Goal: Task Accomplishment & Management: Manage account settings

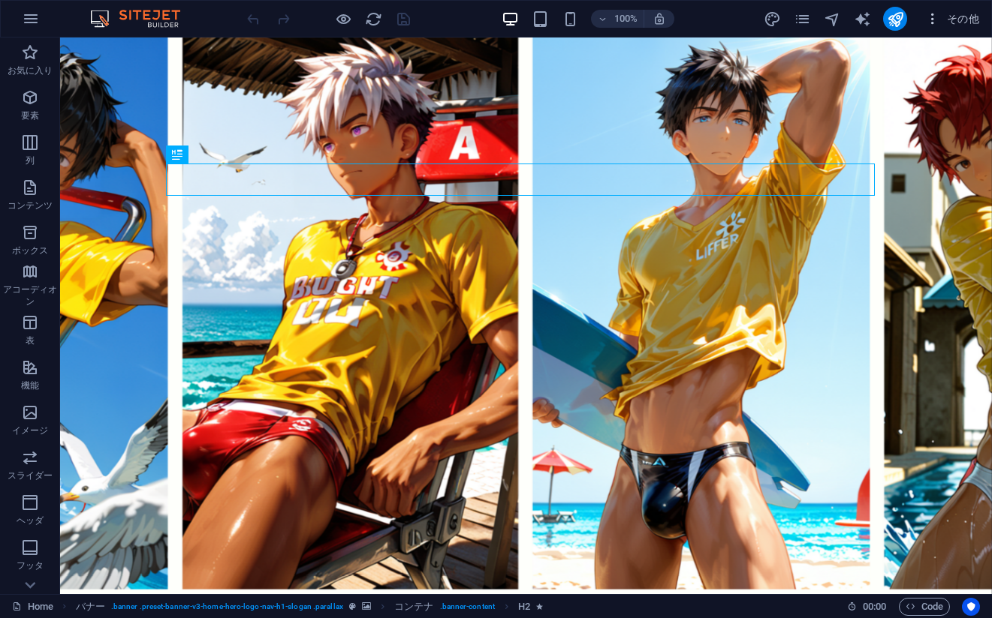
click at [958, 18] on span "その他" at bounding box center [952, 18] width 54 height 15
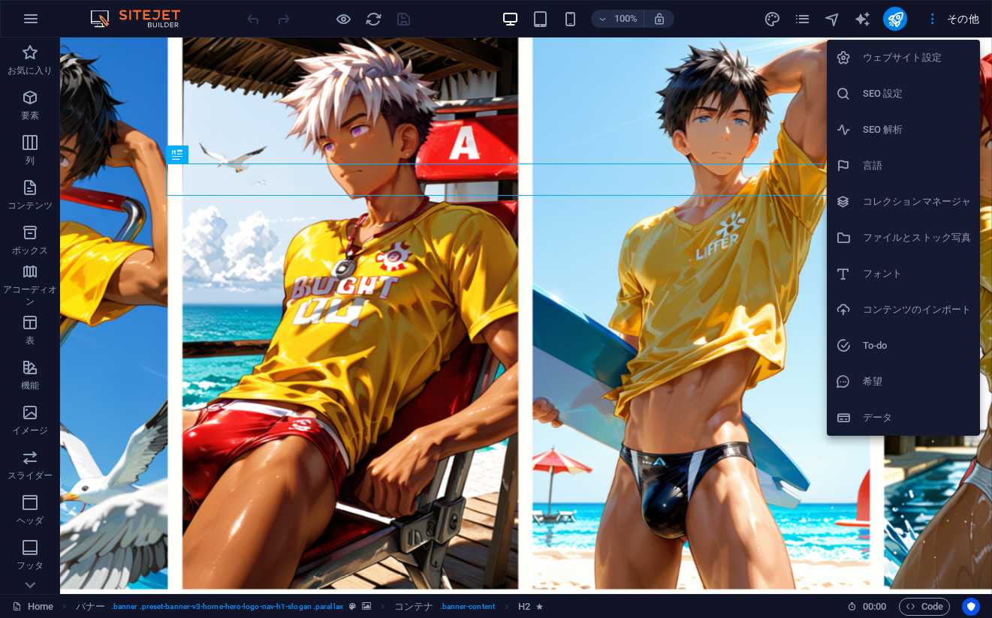
click at [853, 501] on div at bounding box center [496, 309] width 992 height 618
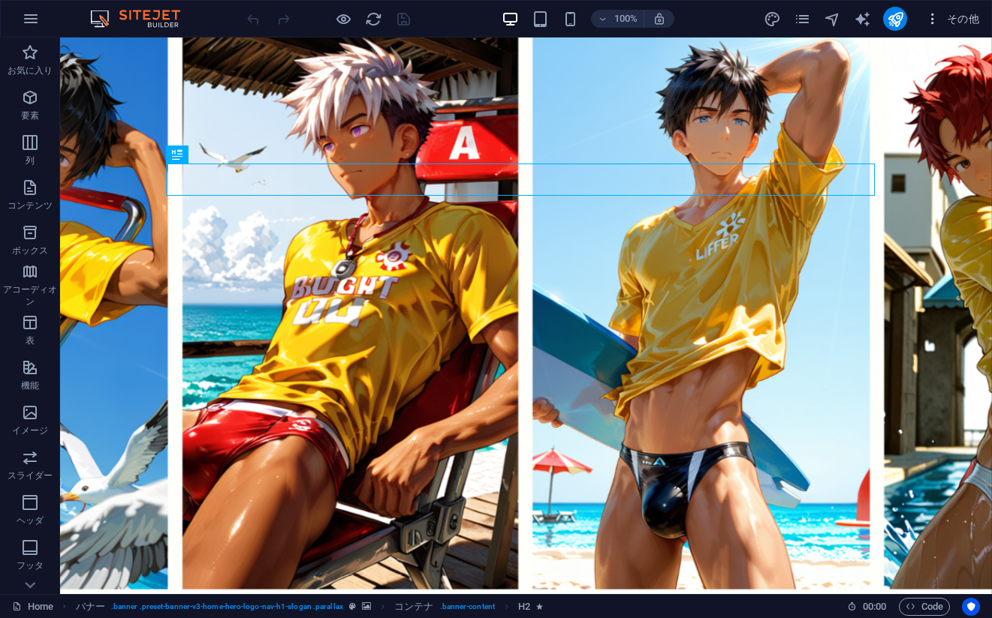
click at [949, 19] on span "その他" at bounding box center [952, 18] width 54 height 15
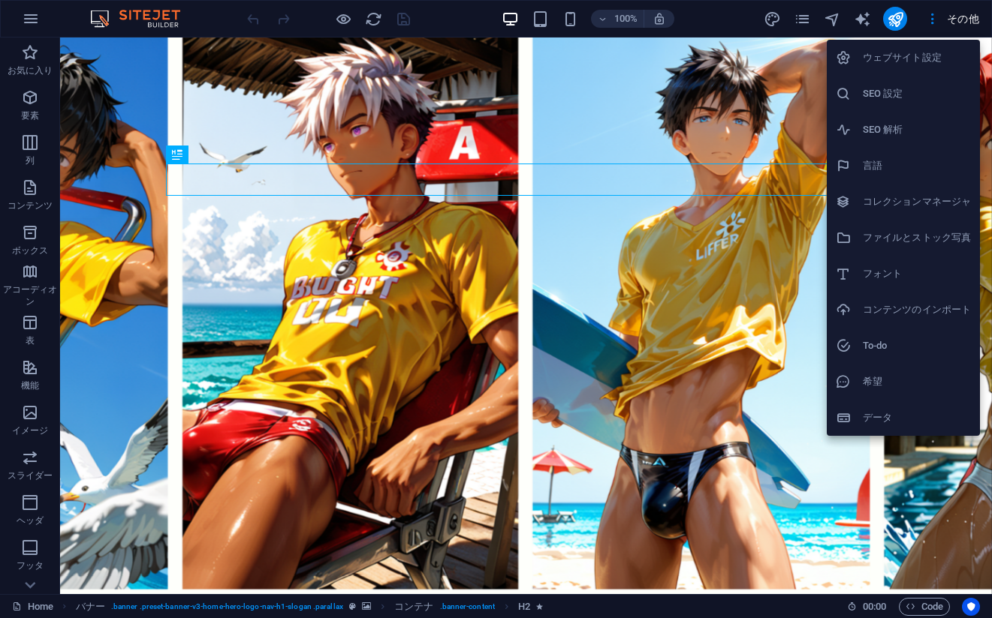
click at [894, 215] on li "コレクションマネージャ" at bounding box center [902, 202] width 153 height 36
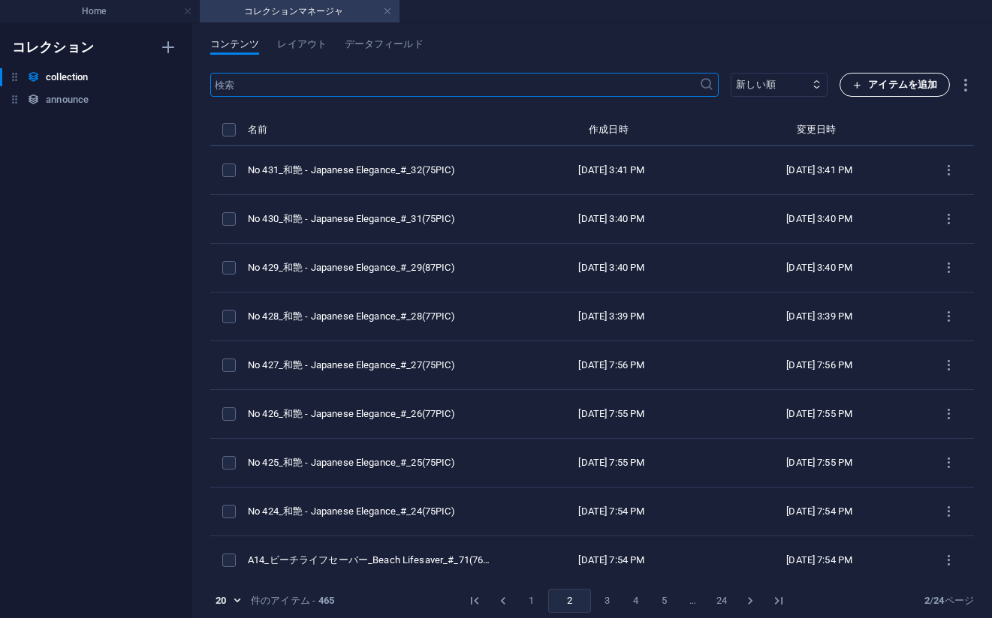
click at [877, 78] on span "アイテムを追加" at bounding box center [894, 85] width 85 height 18
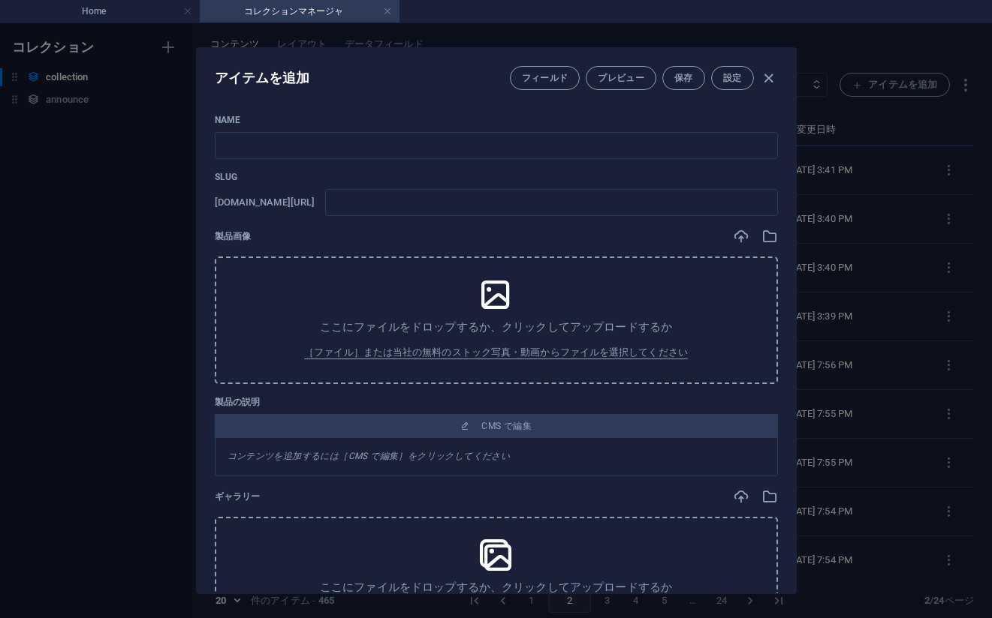
click at [705, 118] on p "Name" at bounding box center [496, 120] width 563 height 12
click at [677, 134] on input "text" at bounding box center [496, 145] width 563 height 27
paste input "No 452_[PERSON_NAME] - Japanese Elegance_#_56(75PIC)"
type input "No 452_[PERSON_NAME] - Japanese Elegance_#_56(75PIC)"
type input "no-452-japanese-elegance-56-75pic"
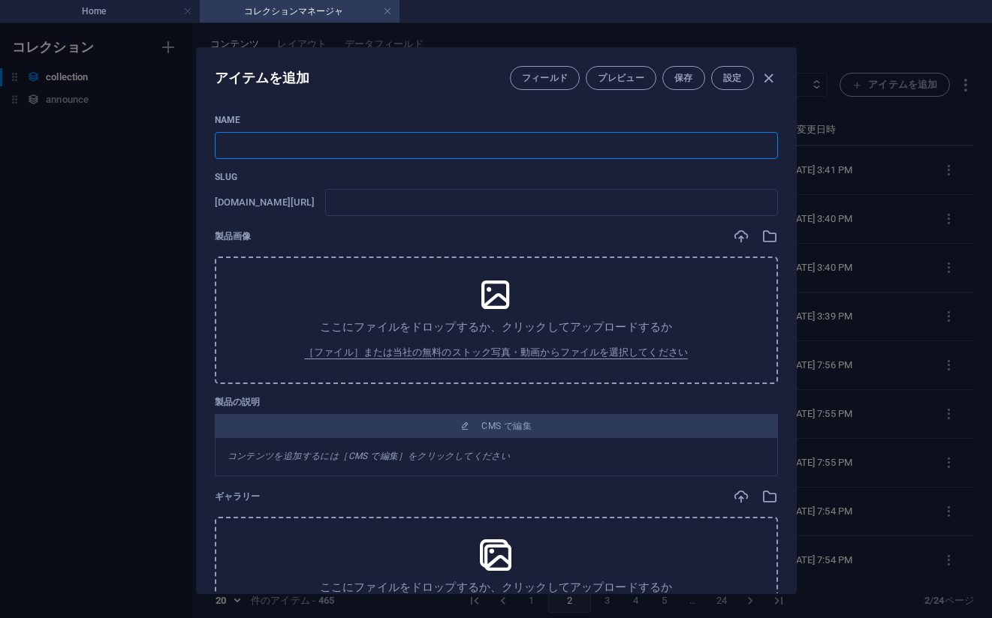
type input "no-452-japanese-elegance-56-75pic"
type input "No 452_[PERSON_NAME] - Japanese Elegance_#_56(75PIC)"
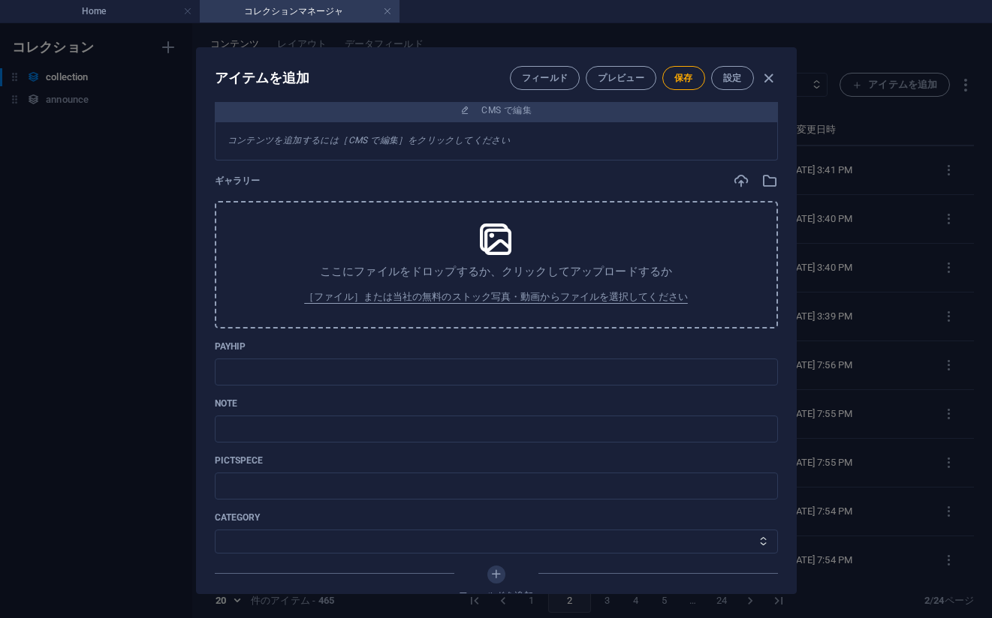
scroll to position [435, 0]
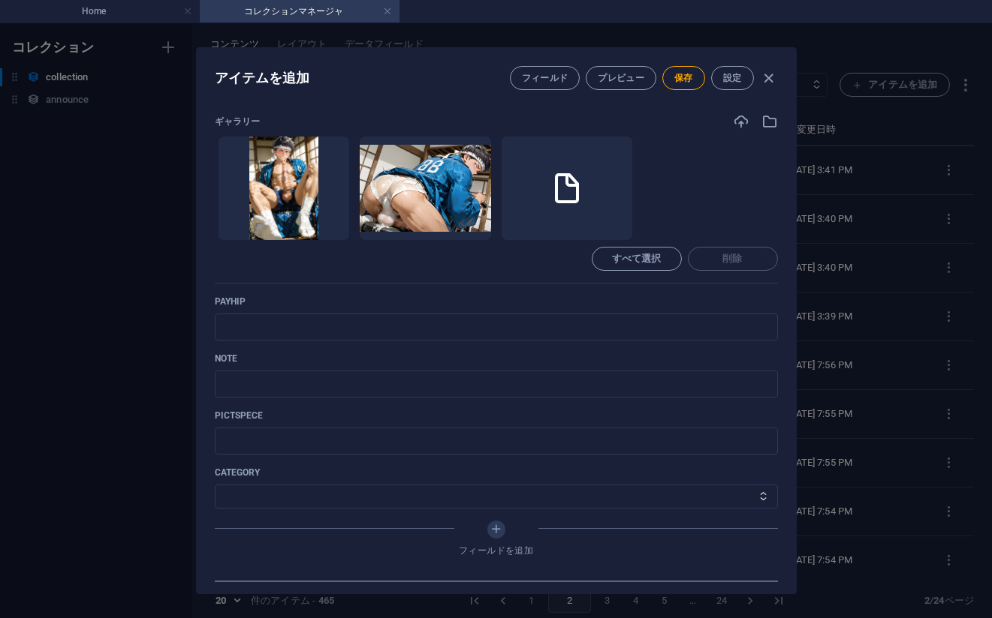
click at [757, 191] on ul "ここにファイルをドロップすると、すぐにアップロードされます" at bounding box center [496, 188] width 563 height 105
click at [453, 324] on input "text" at bounding box center [496, 327] width 563 height 27
paste input "[URL][DOMAIN_NAME]"
type input "[URL][DOMAIN_NAME]"
click at [747, 178] on ul "ここにファイルをドロップすると、すぐにアップロードされます" at bounding box center [496, 188] width 563 height 105
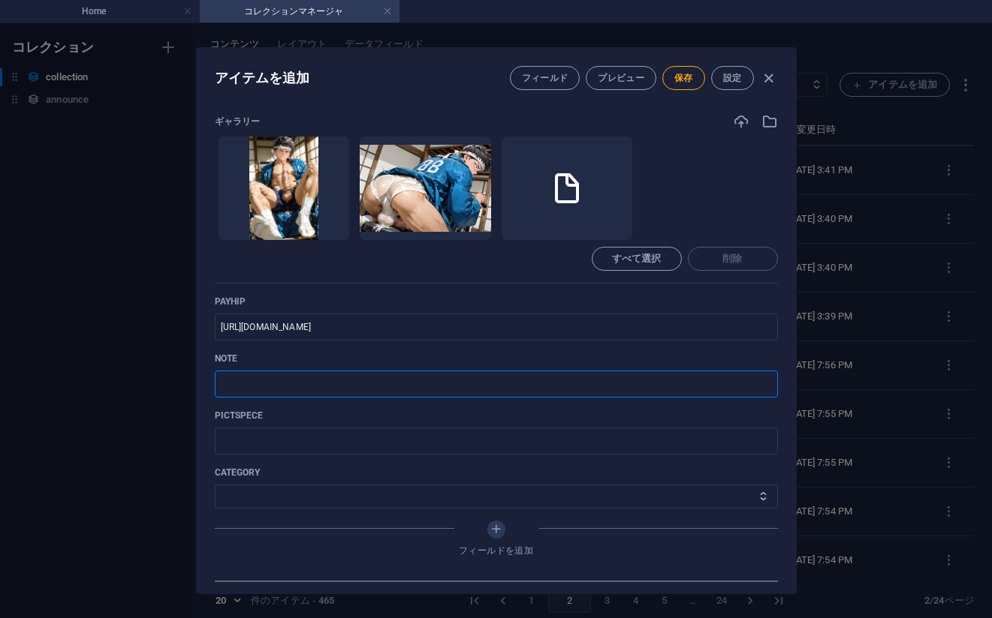
drag, startPoint x: 303, startPoint y: 384, endPoint x: 312, endPoint y: 382, distance: 9.1
click at [303, 383] on input "text" at bounding box center [496, 384] width 563 height 27
paste input "[URL][DOMAIN_NAME]"
type input "[URL][DOMAIN_NAME]"
click at [304, 497] on select "その他 ジャマー_jammer レインコート_rain_coat ミリタリービキニ_military_bikini 体操選手_gymnast ドアの向こうのひ…" at bounding box center [496, 497] width 563 height 24
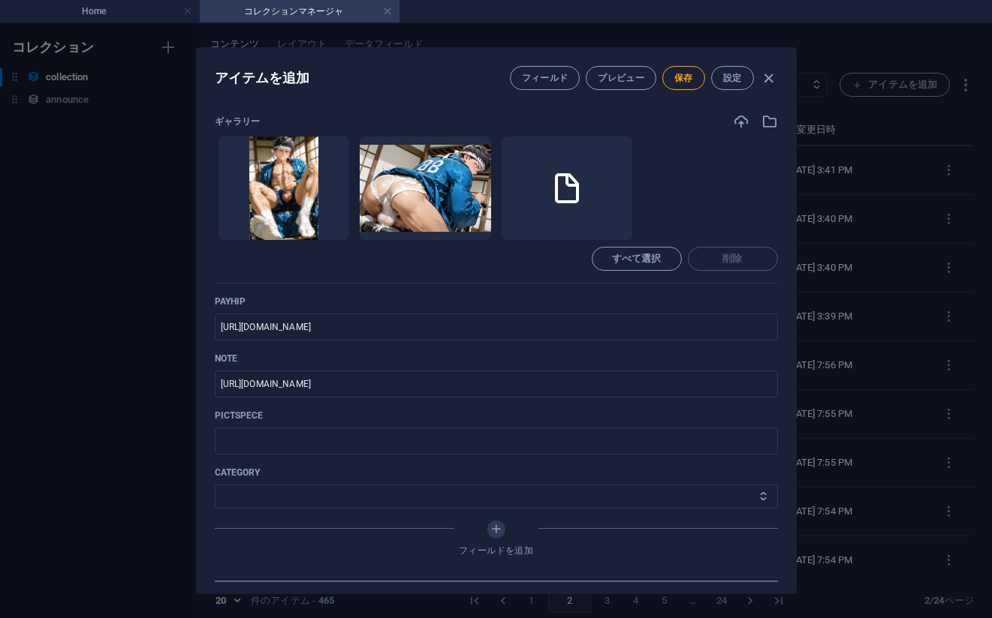
select select "和艶 - Japanese Elegance"
click at [215, 485] on select "その他 ジャマー_jammer レインコート_rain_coat ミリタリービキニ_military_bikini 体操選手_gymnast ドアの向こうのひ…" at bounding box center [496, 497] width 563 height 24
click at [676, 83] on span "保存" at bounding box center [683, 78] width 19 height 12
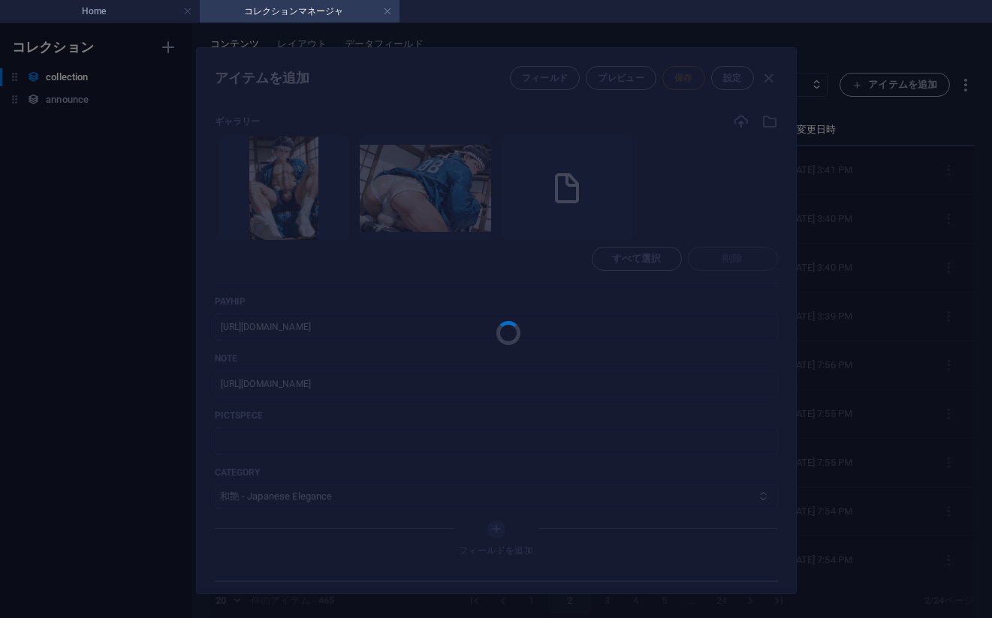
type input "no-452-japanese-elegance-56-75pic"
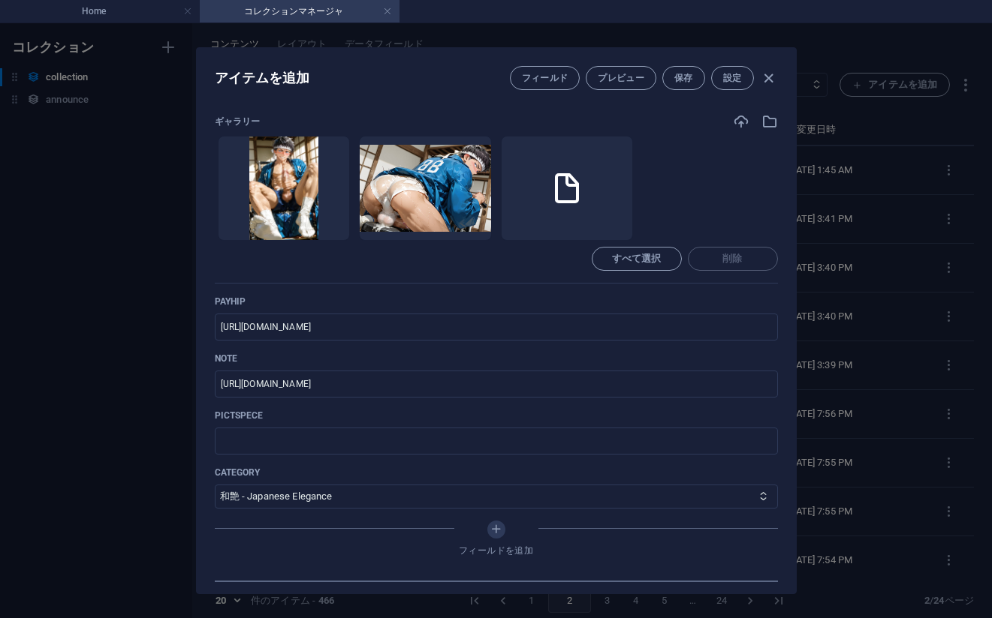
click at [910, 320] on div "アイテムを追加 フィールド プレビュー 保存 設定 Name No 452_[PERSON_NAME] - Japanese Elegance_#_56(75…" at bounding box center [496, 320] width 992 height 595
type input "no-452-japanese-elegance-56-75pic"
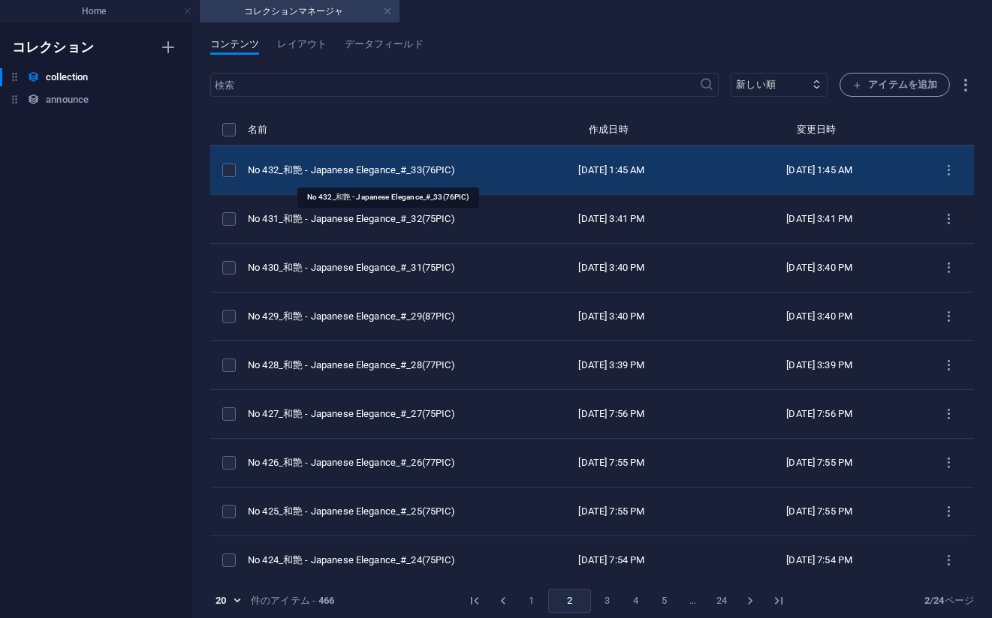
click at [340, 164] on div "No 432_和艶 - Japanese Elegance_#_33(76PIC)" at bounding box center [372, 171] width 248 height 14
select select "和艶 - Japanese Elegance"
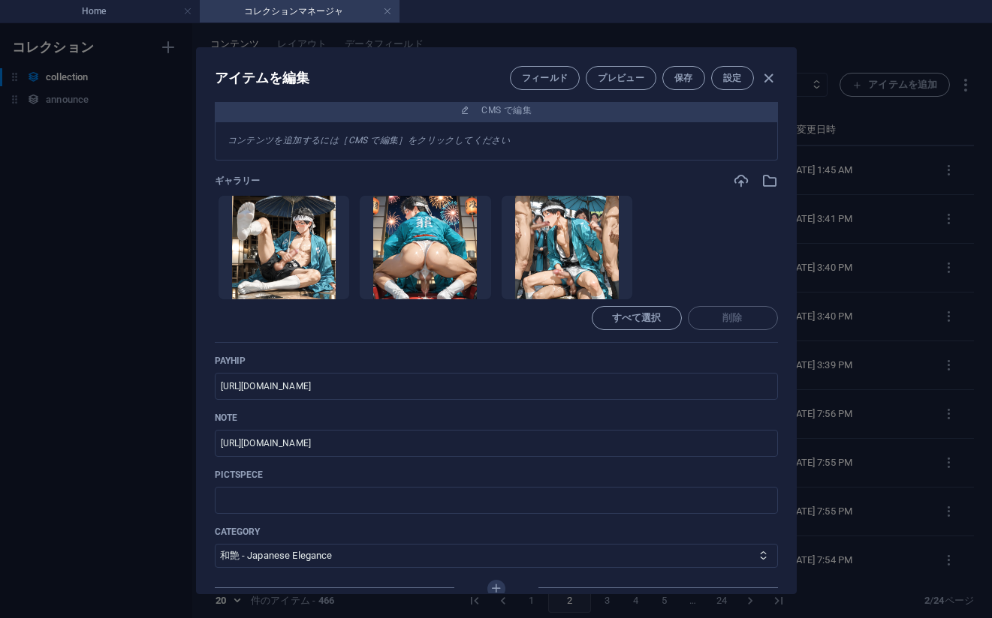
click at [867, 271] on div "アイテムを編集 フィールド プレビュー 保存 設定 Name No 432_[PERSON_NAME] - Japanese Elegance_#_33(76…" at bounding box center [496, 320] width 992 height 595
type input "no-432-japanese-elegance-33-76pic"
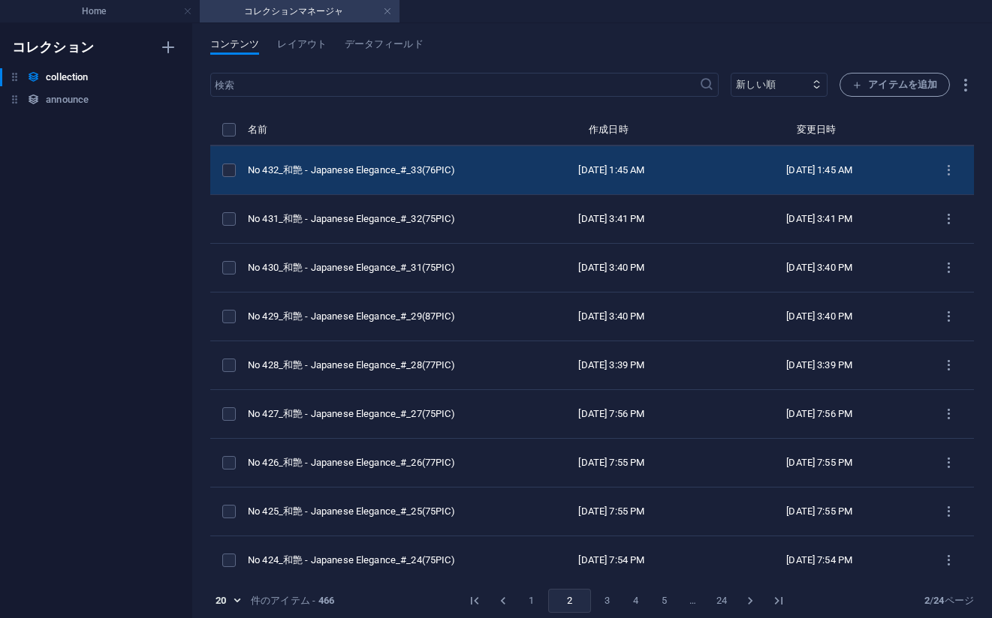
click at [417, 154] on td "No 432_和艶 - Japanese Elegance_#_33(76PIC)" at bounding box center [378, 170] width 260 height 49
select select "和艶 - Japanese Elegance"
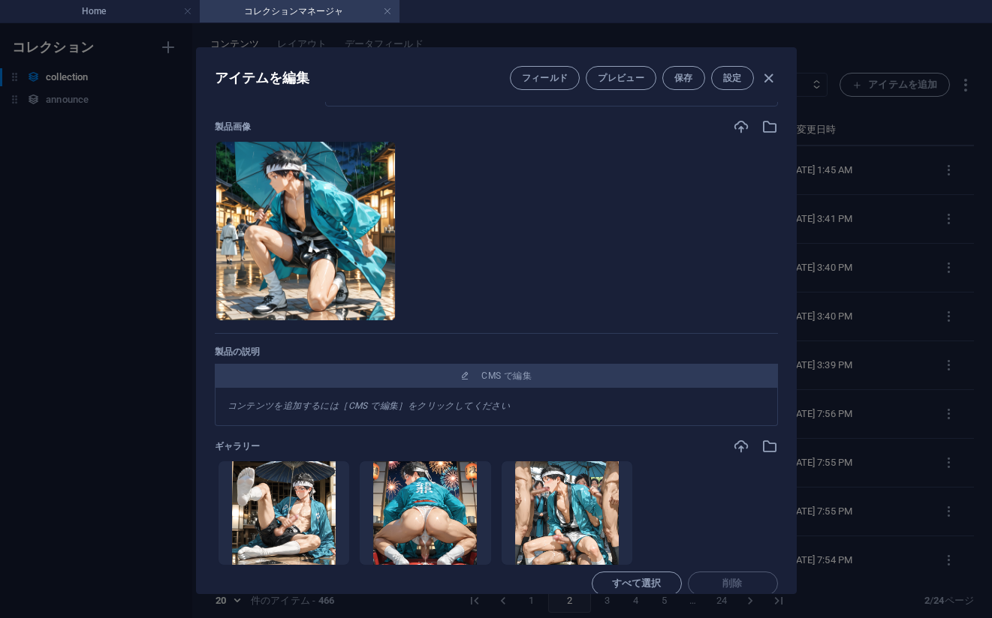
scroll to position [375, 0]
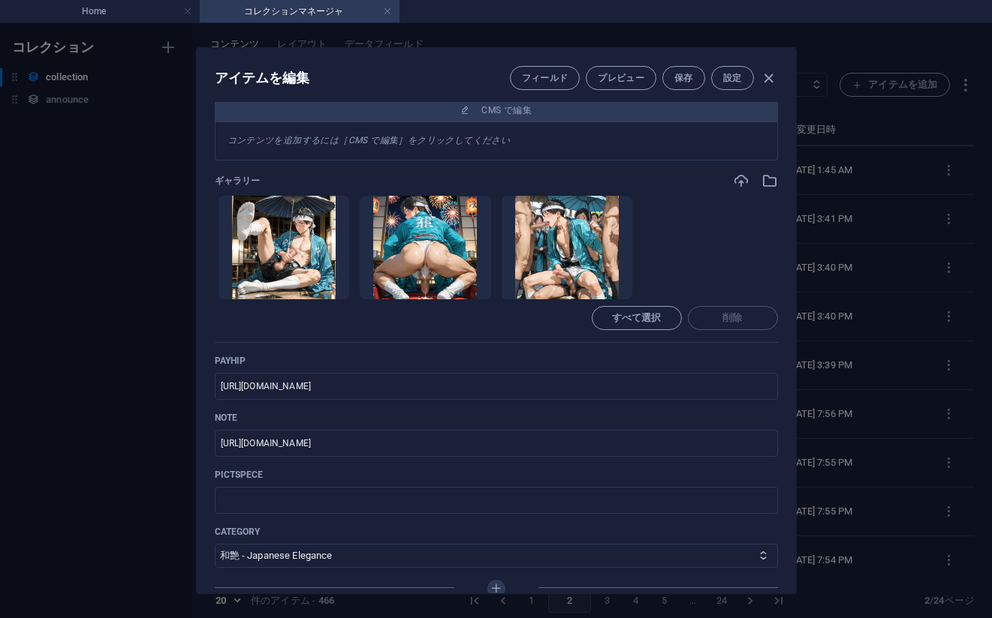
click at [915, 327] on div "アイテムを編集 フィールド プレビュー 保存 設定 Name No 432_[PERSON_NAME] - Japanese Elegance_#_33(76…" at bounding box center [496, 320] width 992 height 595
type input "no-432-japanese-elegance-33-76pic"
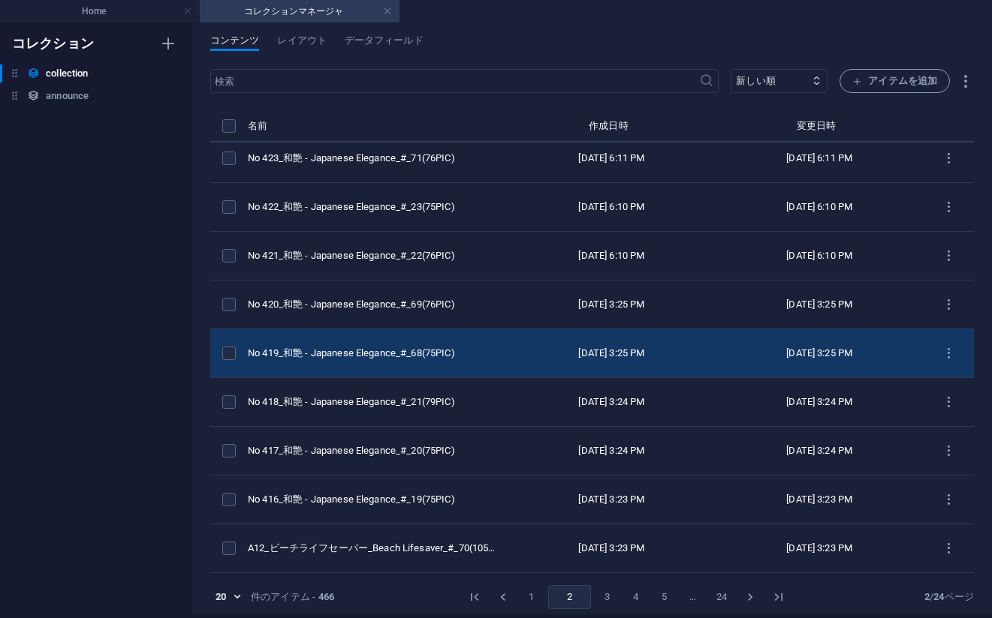
scroll to position [7, 0]
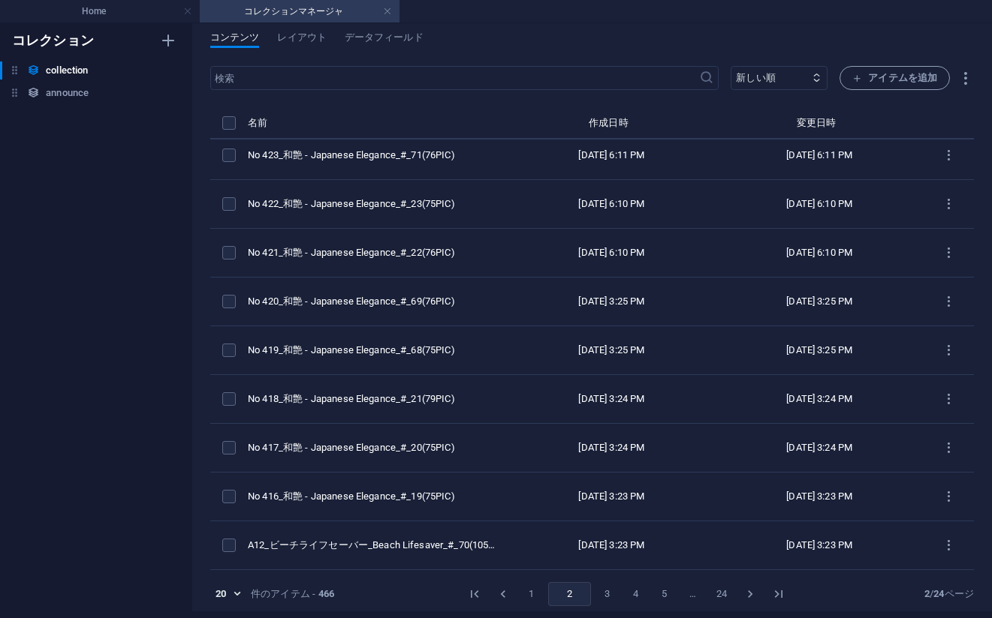
click at [521, 603] on button "1" at bounding box center [531, 594] width 24 height 24
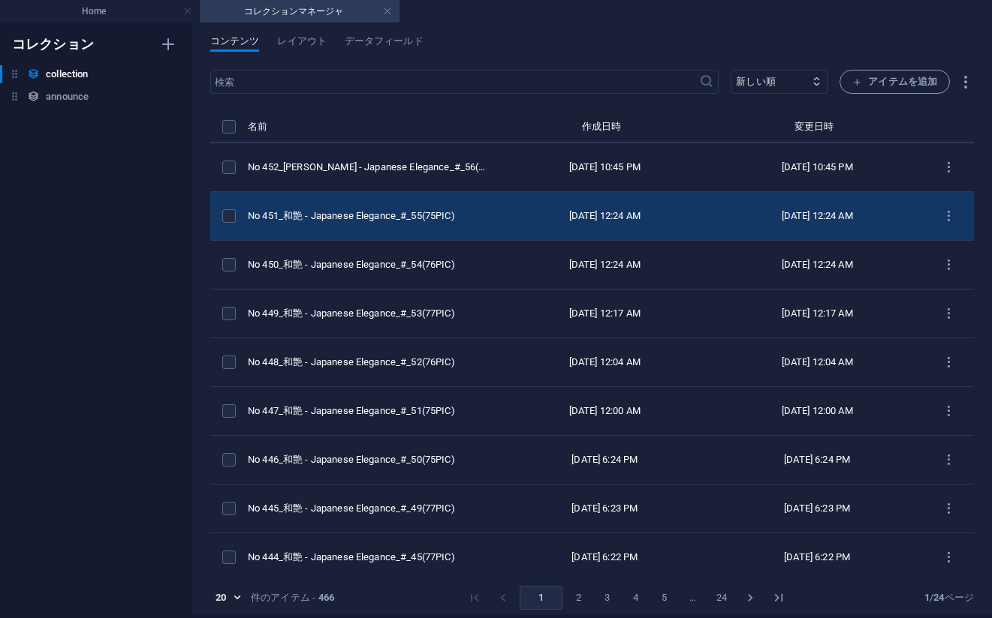
scroll to position [0, 0]
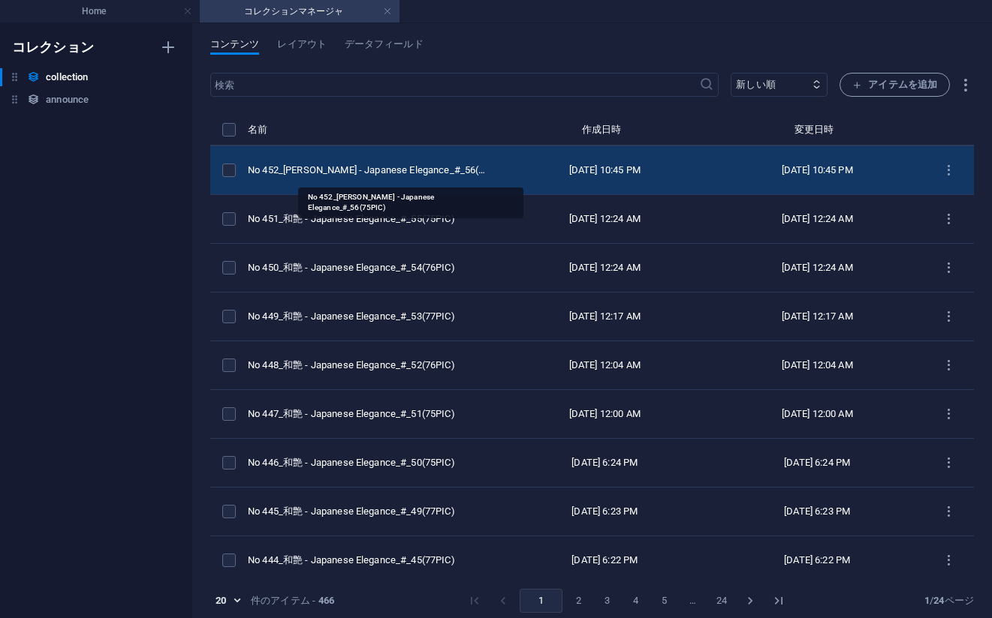
click at [411, 174] on div "No 452_[PERSON_NAME] - Japanese Elegance_#_56(75PIC)" at bounding box center [367, 171] width 239 height 14
select select "和艶 - Japanese Elegance"
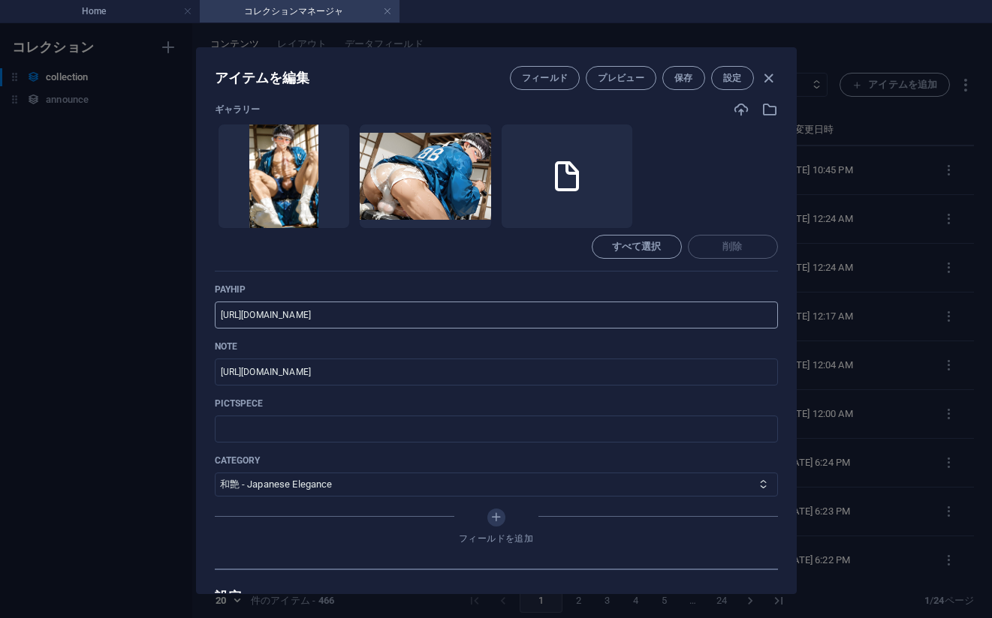
scroll to position [450, 0]
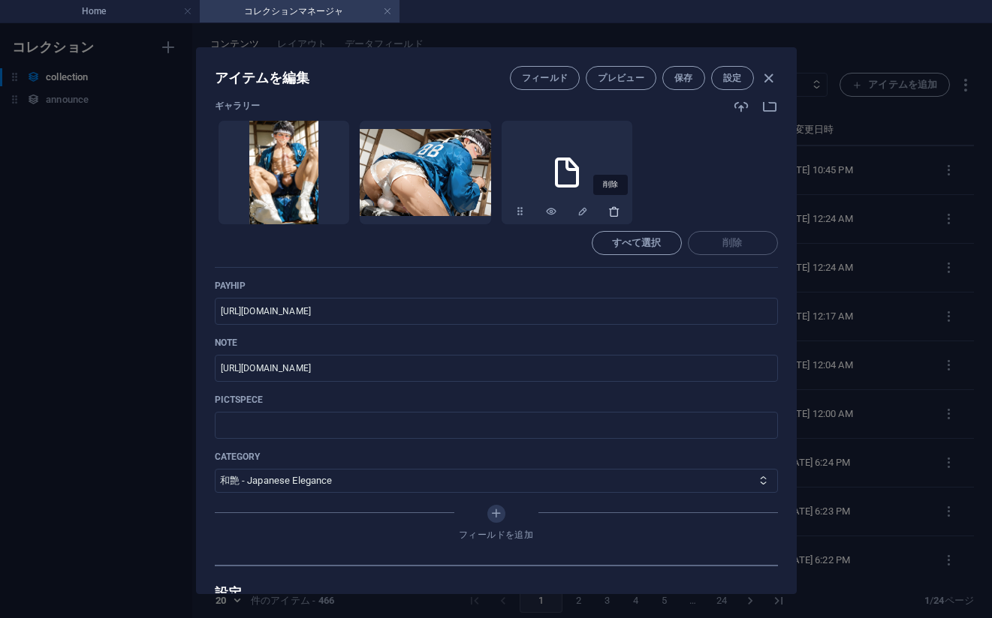
click at [612, 212] on icon "button" at bounding box center [614, 212] width 12 height 12
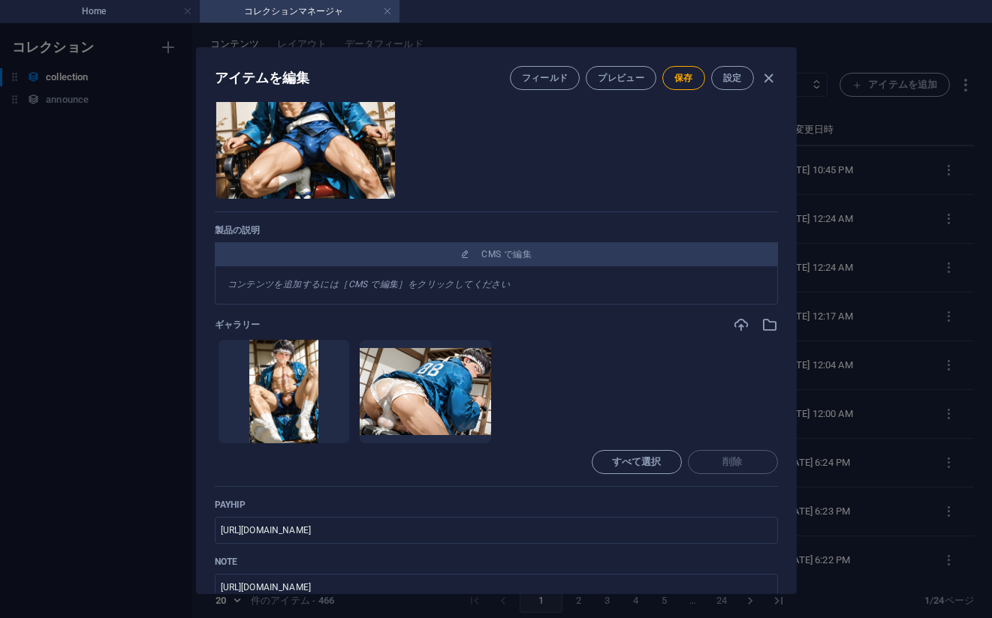
scroll to position [225, 0]
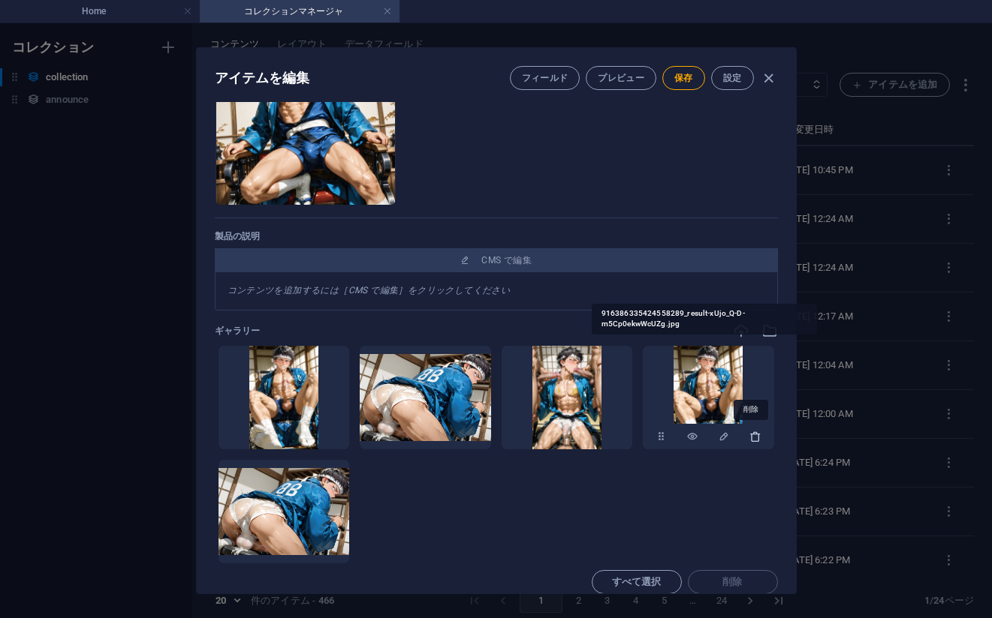
click at [753, 434] on icon "button" at bounding box center [755, 437] width 12 height 12
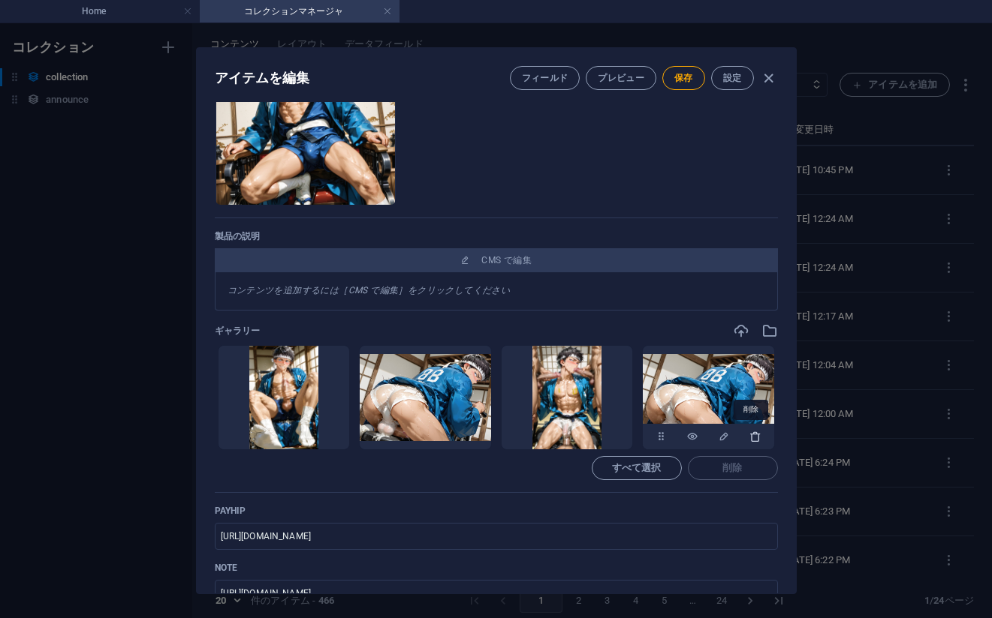
click at [750, 438] on icon "button" at bounding box center [755, 437] width 12 height 12
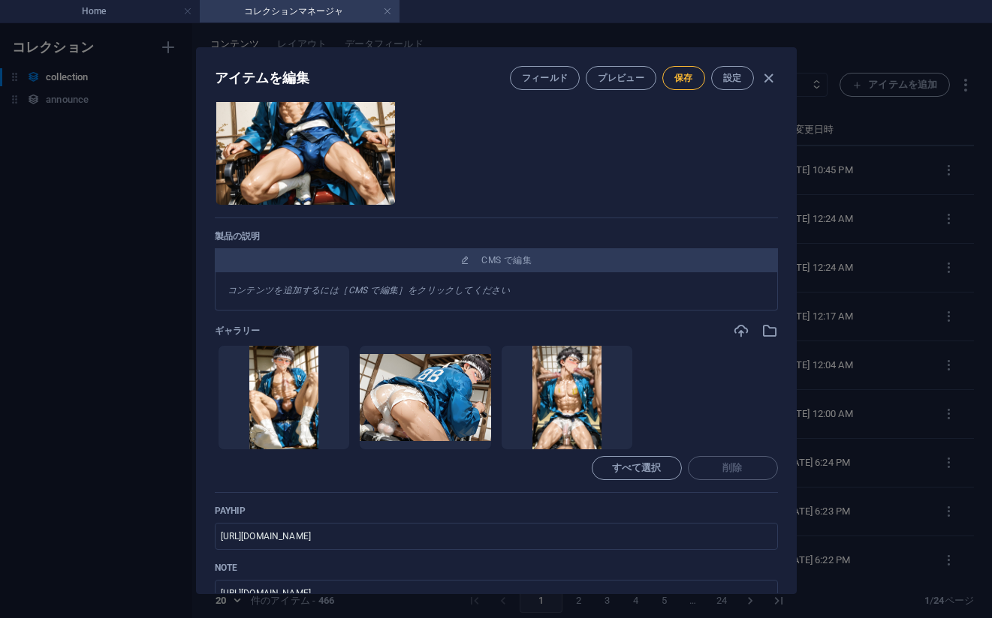
click at [674, 80] on span "保存" at bounding box center [683, 78] width 19 height 12
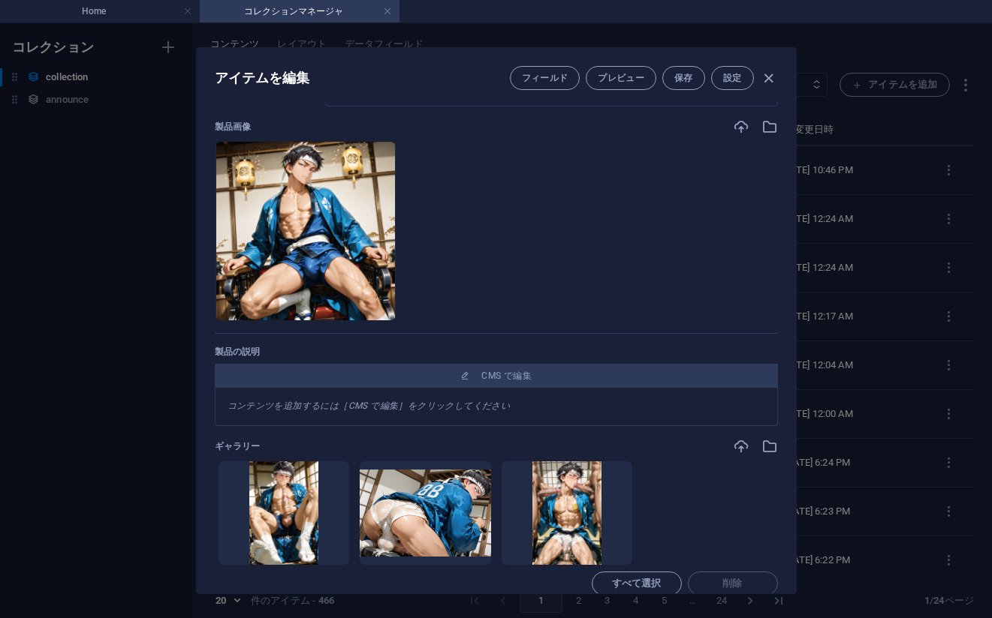
scroll to position [0, 0]
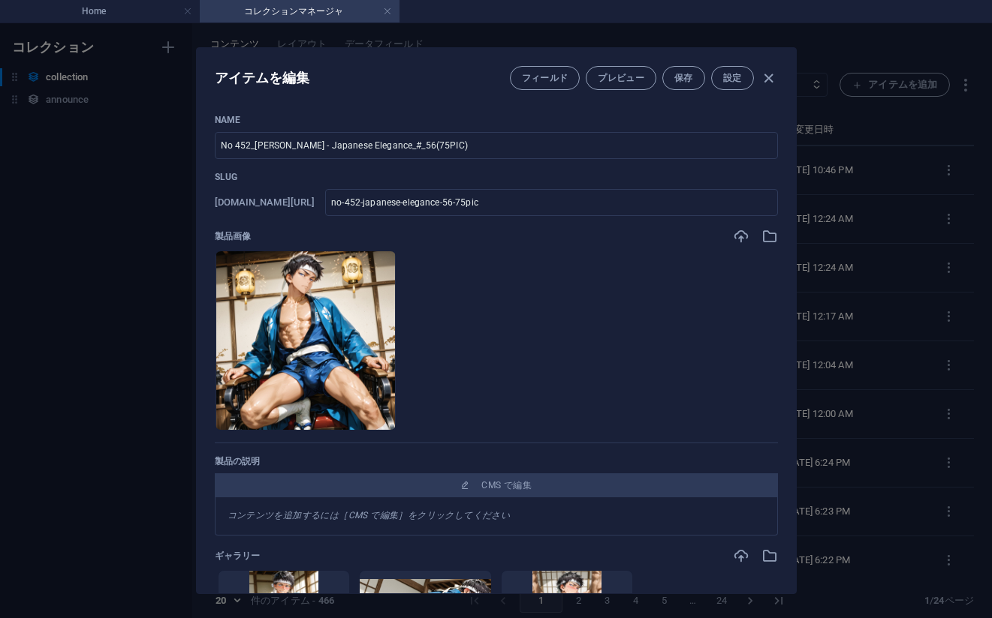
click at [72, 363] on div "アイテムを編集 フィールド プレビュー 保存 設定 Name No 452_[PERSON_NAME] - Japanese Elegance_#_56(75…" at bounding box center [496, 320] width 992 height 595
type input "no-452-japanese-elegance-56-75pic"
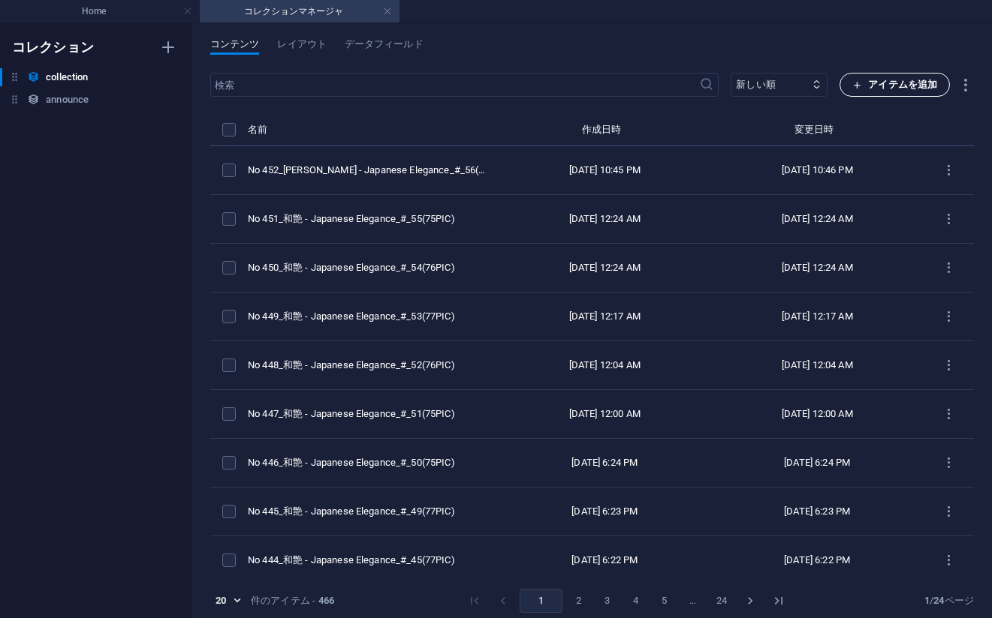
click at [882, 87] on span "アイテムを追加" at bounding box center [894, 85] width 85 height 18
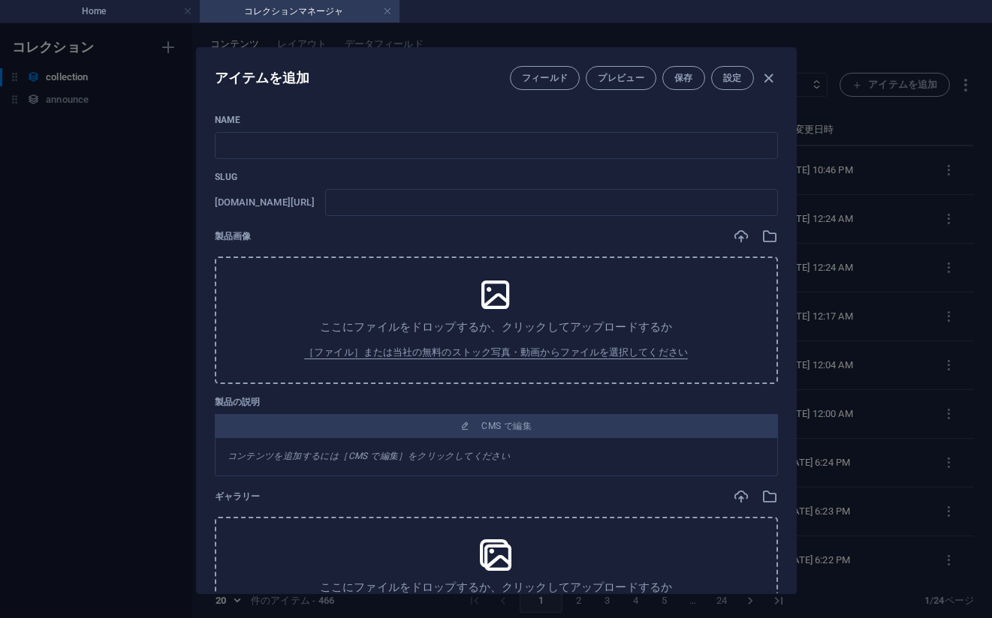
click at [722, 111] on div "Name ​ Slug [DOMAIN_NAME][URL] ​ 製品画像 ここにファイルをドロップするか、クリックしてアップロードするか ［ファイル］または…" at bounding box center [496, 348] width 599 height 492
click at [627, 131] on div "Name ​" at bounding box center [496, 136] width 563 height 45
click at [607, 143] on input "text" at bounding box center [496, 145] width 563 height 27
paste input "No 453_[PERSON_NAME] - Japanese Elegance_#_57(75PIC)"
type input "No 453_[PERSON_NAME] - Japanese Elegance_#_57(75PIC)"
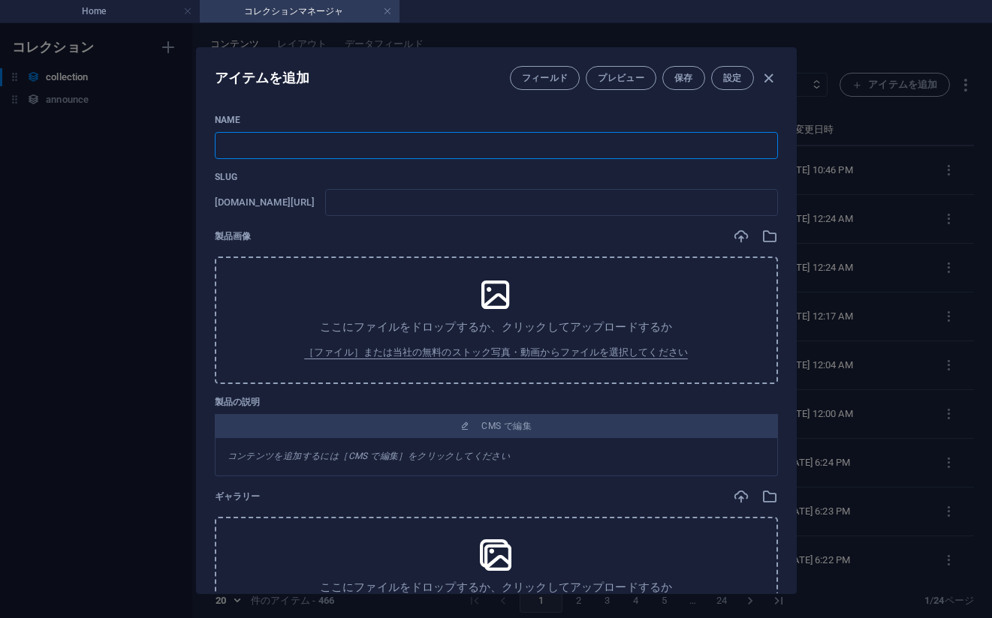
type input "no-453-japanese-elegance-57-75pic"
type input "No 453_[PERSON_NAME] - Japanese Elegance_#_57(75PIC)"
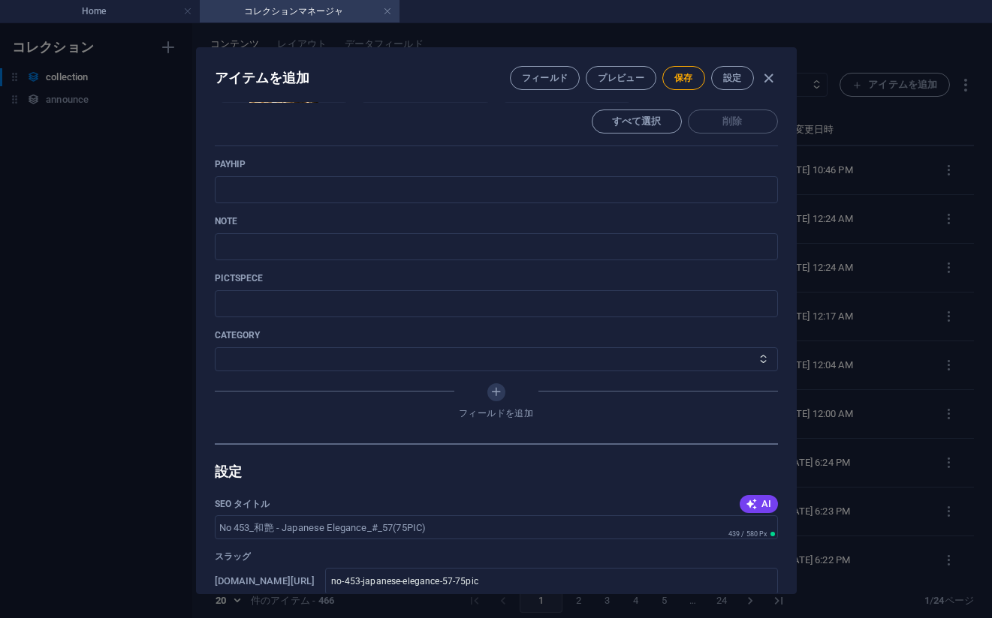
scroll to position [585, 0]
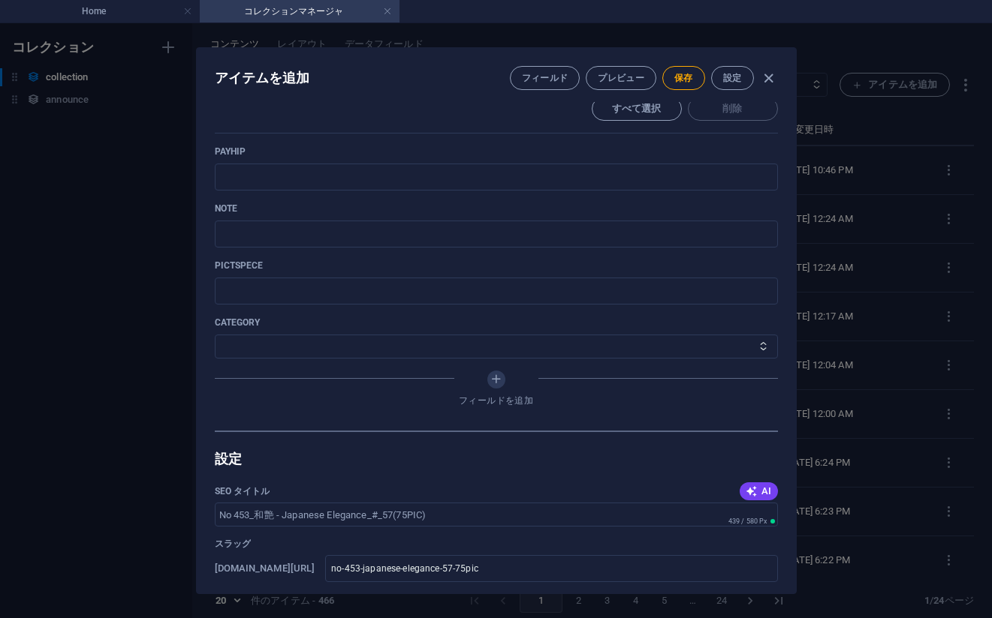
click at [731, 203] on p "note" at bounding box center [496, 209] width 563 height 12
click at [685, 173] on input "text" at bounding box center [496, 177] width 563 height 27
paste input "[URL][DOMAIN_NAME]"
type input "[URL][DOMAIN_NAME]"
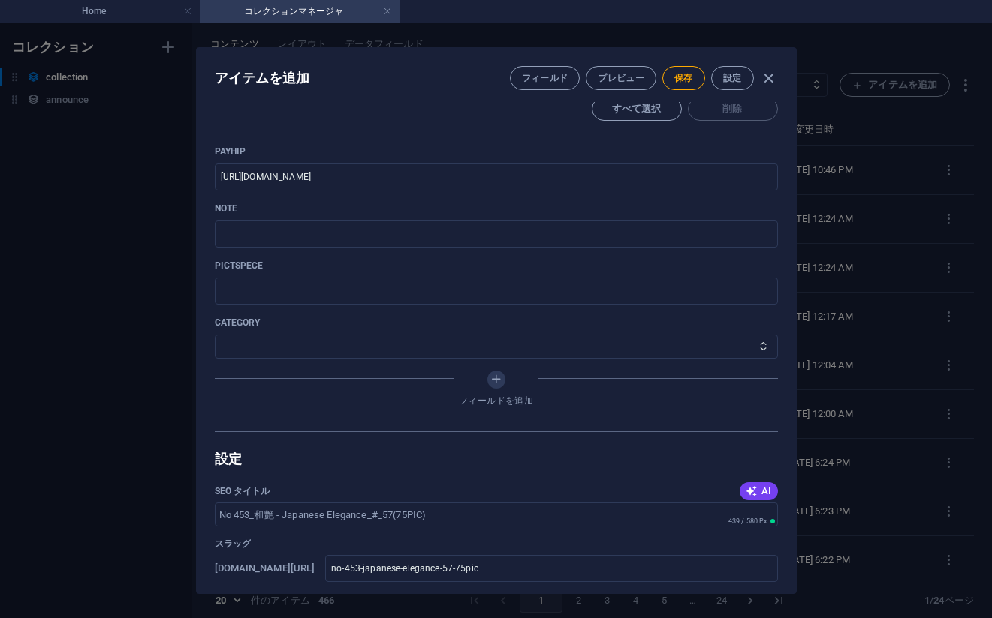
click at [592, 220] on div "note ​" at bounding box center [496, 225] width 563 height 45
click at [591, 230] on input "text" at bounding box center [496, 234] width 563 height 27
paste input "[URL][DOMAIN_NAME]"
type input "[URL][DOMAIN_NAME]"
click at [277, 353] on select "その他 ジャマー_jammer レインコート_rain_coat ミリタリービキニ_military_bikini 体操選手_gymnast ドアの向こうのひ…" at bounding box center [496, 347] width 563 height 24
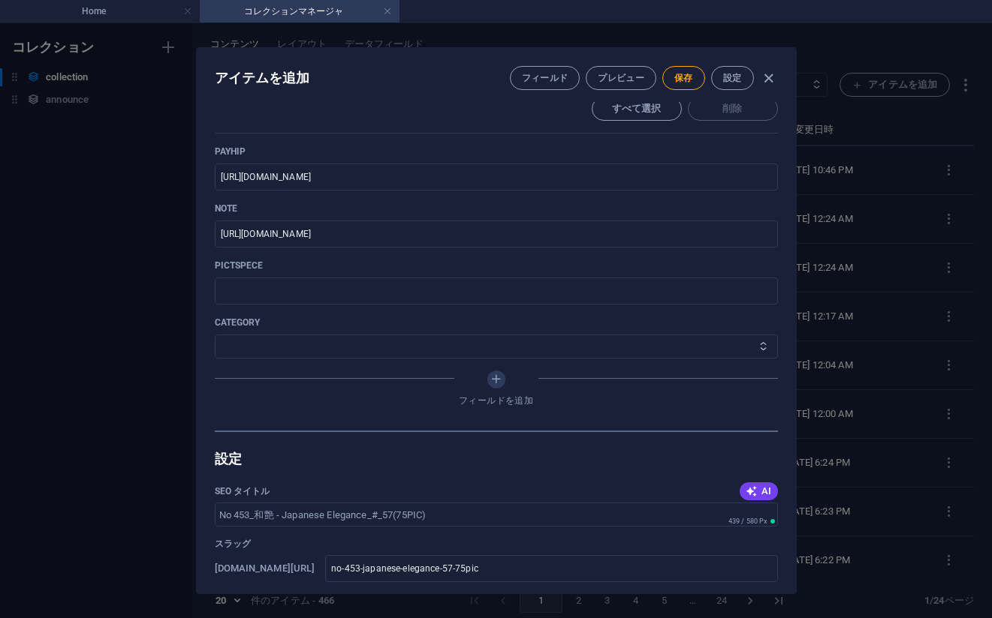
select select "和艶 - Japanese Elegance"
click at [215, 335] on select "その他 ジャマー_jammer レインコート_rain_coat ミリタリービキニ_military_bikini 体操選手_gymnast ドアの向こうのひ…" at bounding box center [496, 347] width 563 height 24
click at [679, 72] on span "保存" at bounding box center [683, 78] width 19 height 12
click at [907, 250] on div "アイテムを編集 フィールド プレビュー 保存 設定 Name No 453_[PERSON_NAME] - Japanese Elegance_#_57(75…" at bounding box center [496, 320] width 992 height 595
type input "no-453-japanese-elegance-57-75pic"
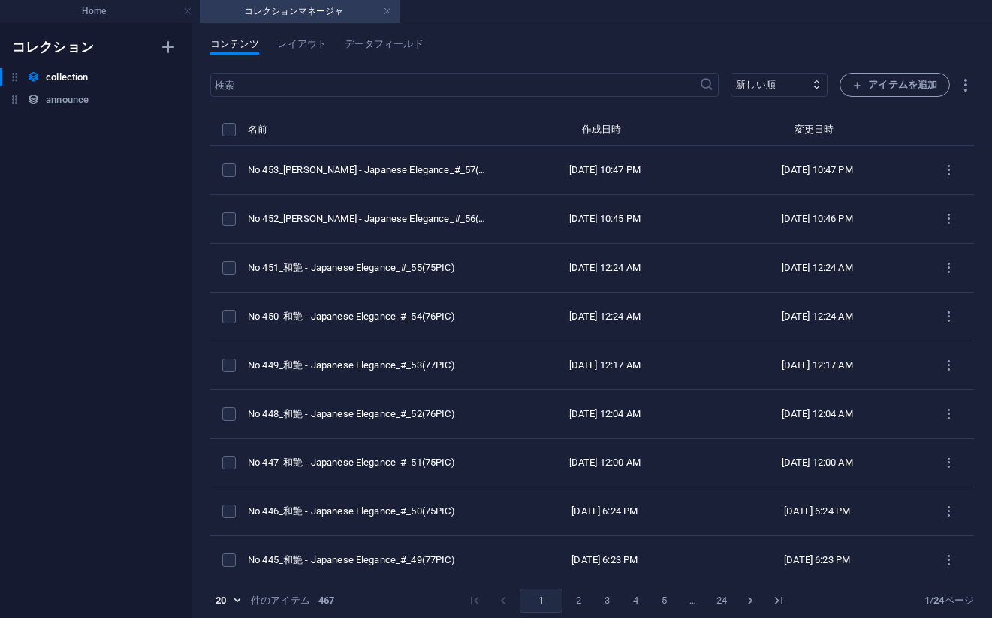
click at [764, 24] on div "コンテンツ レイアウト データフィールド ​ 新しい順 古い順 最終変更 Name (昇順) Name (降順) Slug (昇順) Slug (降順) ca…" at bounding box center [591, 320] width 799 height 595
click at [879, 90] on span "アイテムを追加" at bounding box center [894, 85] width 85 height 18
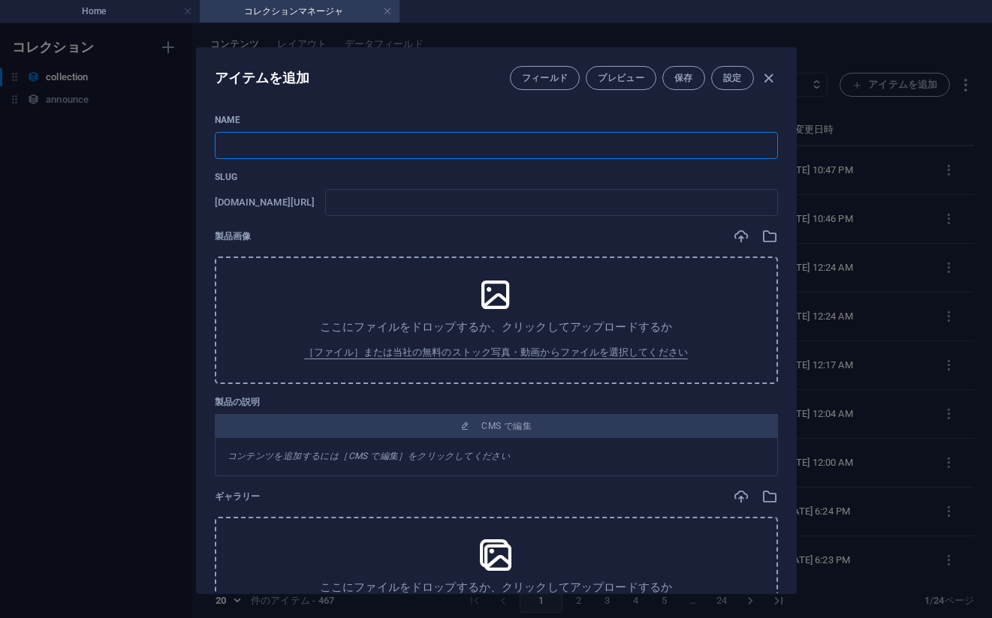
click at [361, 153] on input "text" at bounding box center [496, 145] width 563 height 27
paste input "No 454_[PERSON_NAME] - Japanese Elegance_#_58(75PIC)"
type input "No 454_[PERSON_NAME] - Japanese Elegance_#_58(75PIC)"
type input "no-454-japanese-elegance-58-75pic"
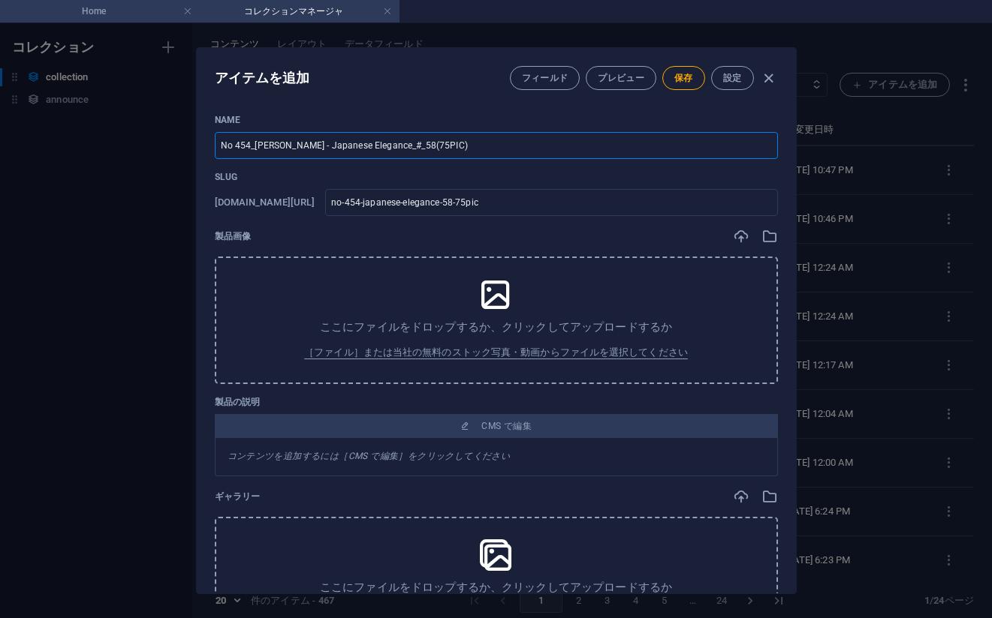
type input "No 454_[PERSON_NAME] - Japanese Elegance_#_58(75PIC)"
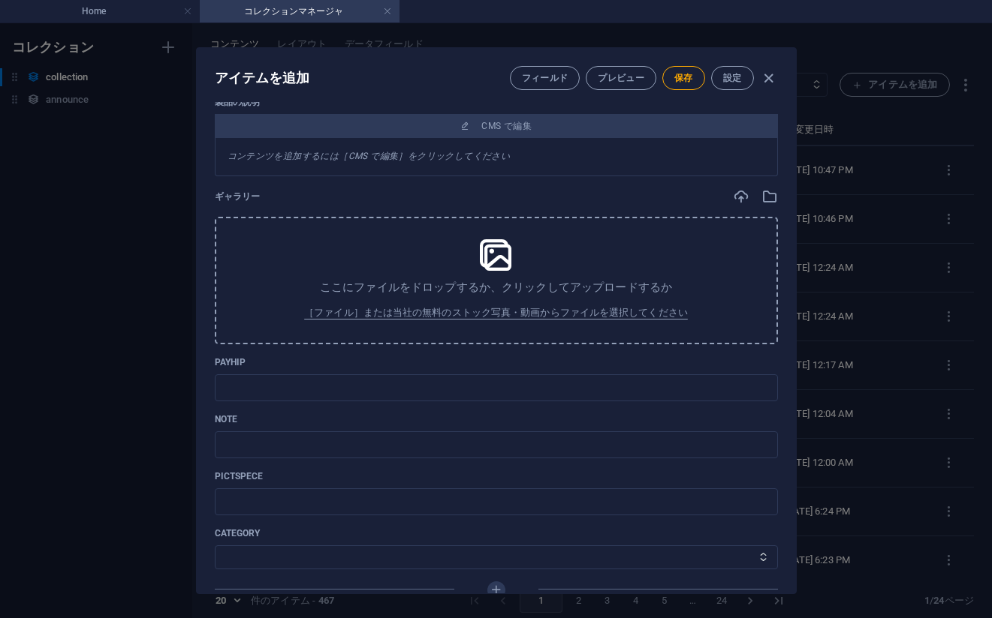
scroll to position [360, 0]
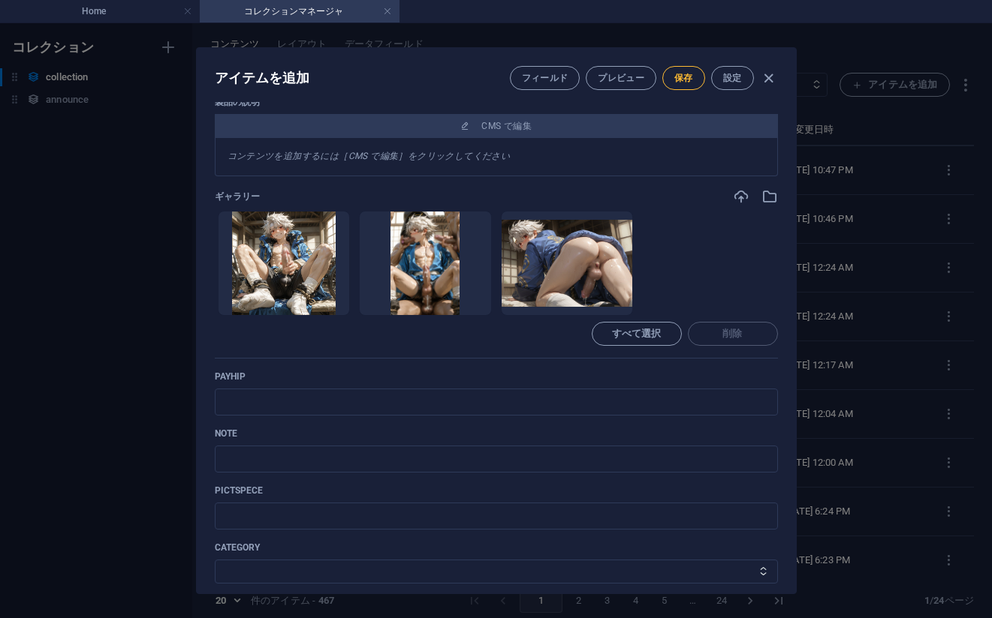
click at [685, 80] on span "保存" at bounding box center [683, 78] width 19 height 12
click at [916, 214] on div "アイテムを編集 フィールド プレビュー 保存 設定 Name No 454_[PERSON_NAME] - Japanese Elegance_#_58(75…" at bounding box center [496, 320] width 992 height 595
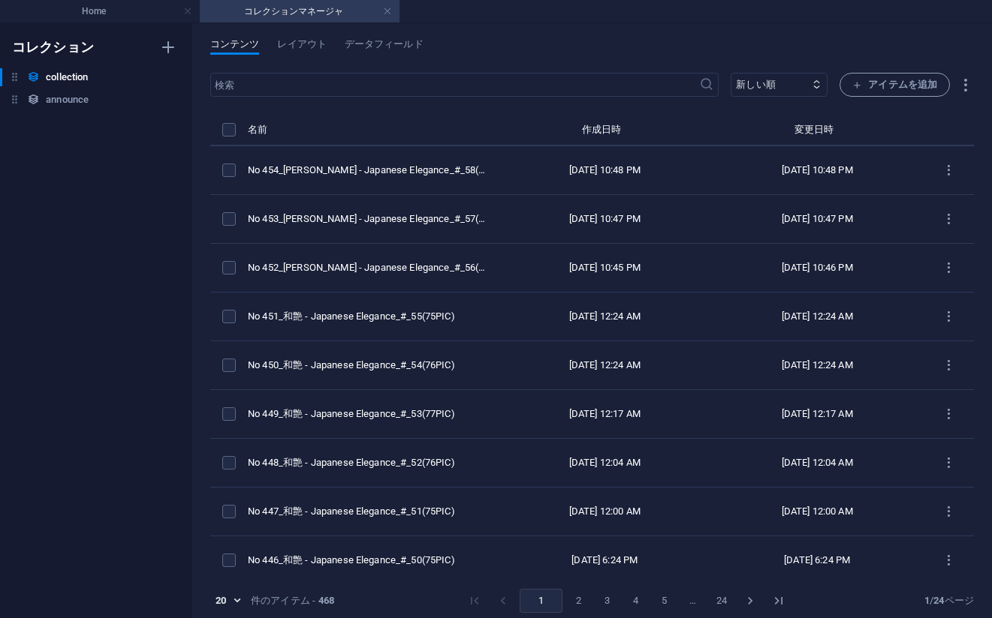
type input "no-454-japanese-elegance-58-75pic"
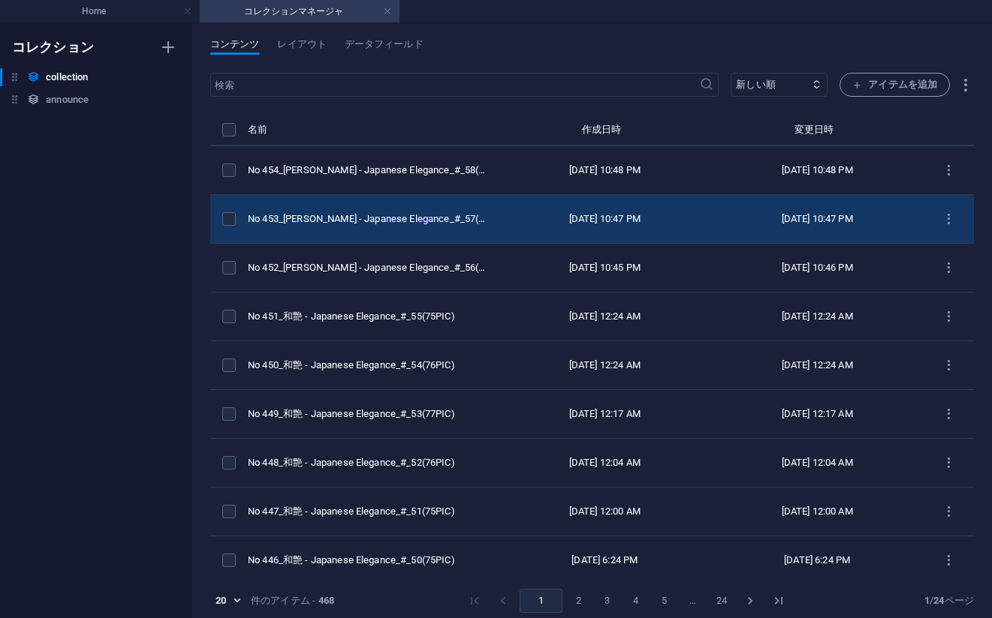
scroll to position [300, 0]
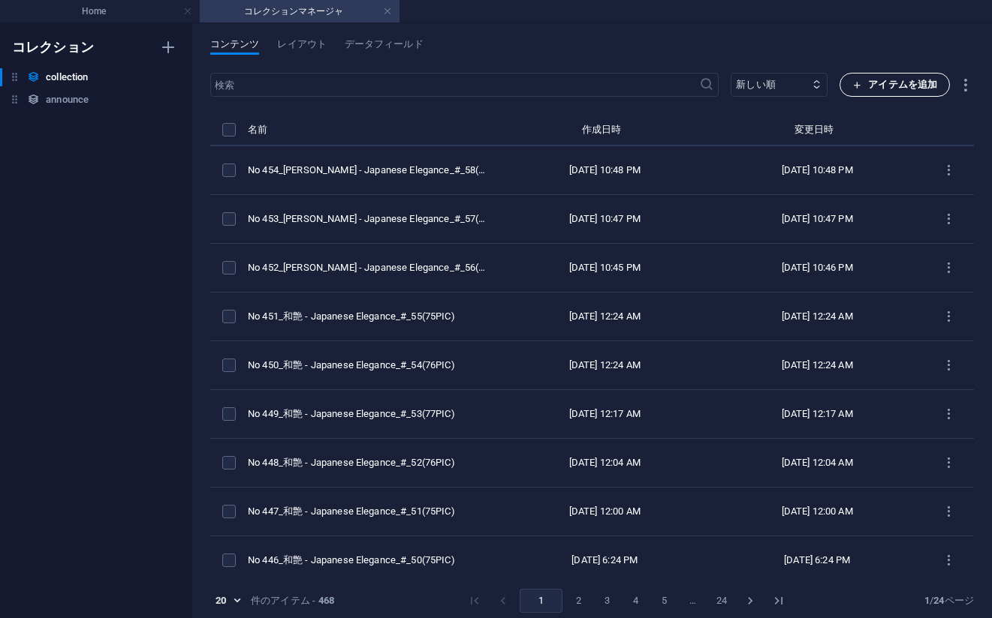
click at [865, 77] on span "アイテムを追加" at bounding box center [894, 85] width 85 height 18
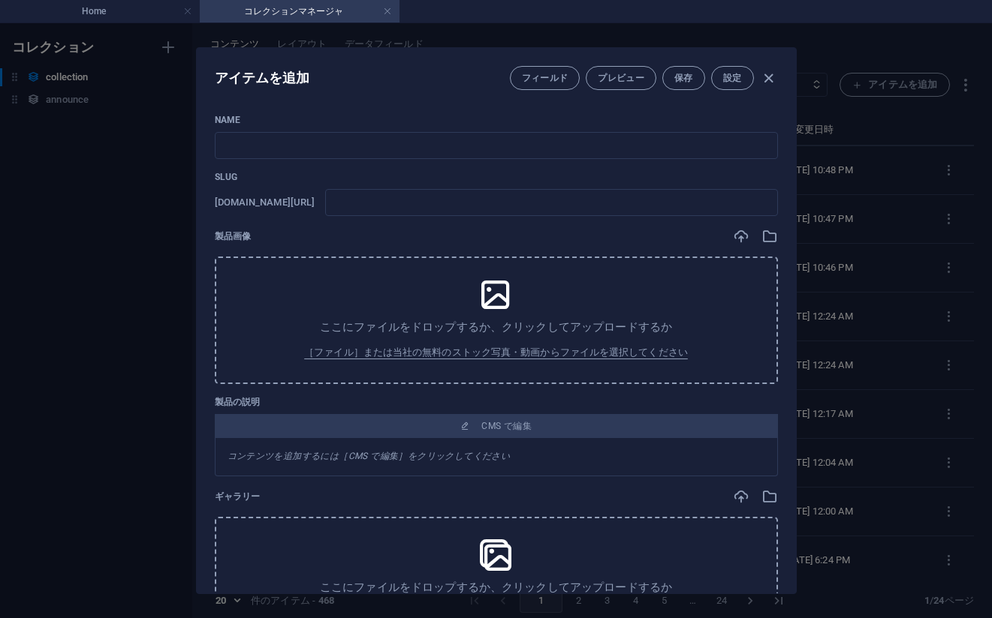
drag, startPoint x: 739, startPoint y: 172, endPoint x: 709, endPoint y: 172, distance: 30.8
click at [738, 172] on p "Slug" at bounding box center [496, 177] width 563 height 12
click at [510, 149] on input "text" at bounding box center [496, 145] width 563 height 27
paste input "No 455_[PERSON_NAME] - Japanese Elegance_#_59(75PIC)"
type input "No 455_[PERSON_NAME] - Japanese Elegance_#_59(75PIC)"
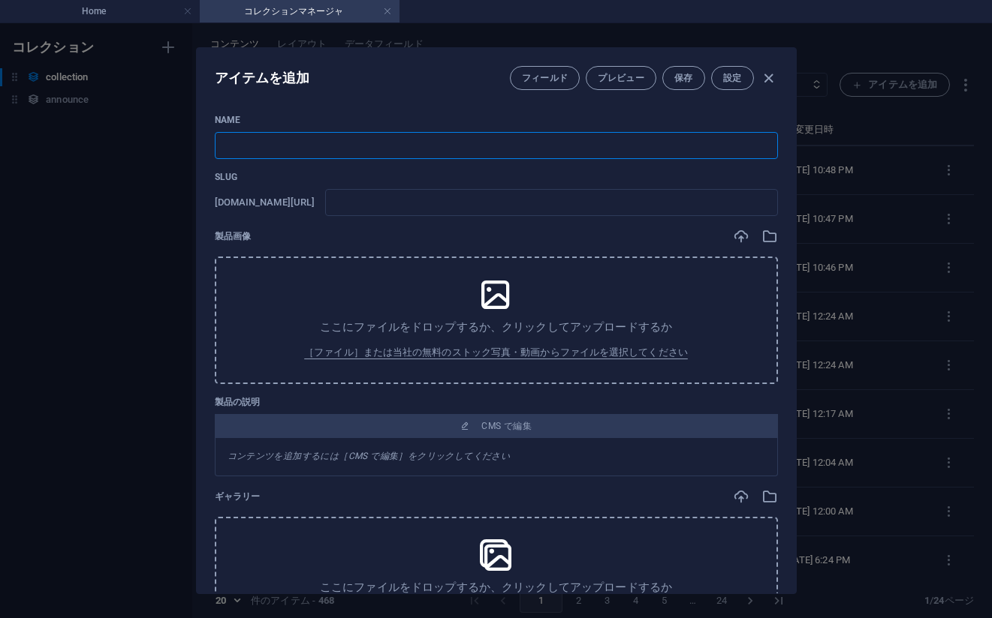
type input "no-455-japanese-elegance-59-75pic"
type input "No 455_[PERSON_NAME] - Japanese Elegance_#_59(75PIC)"
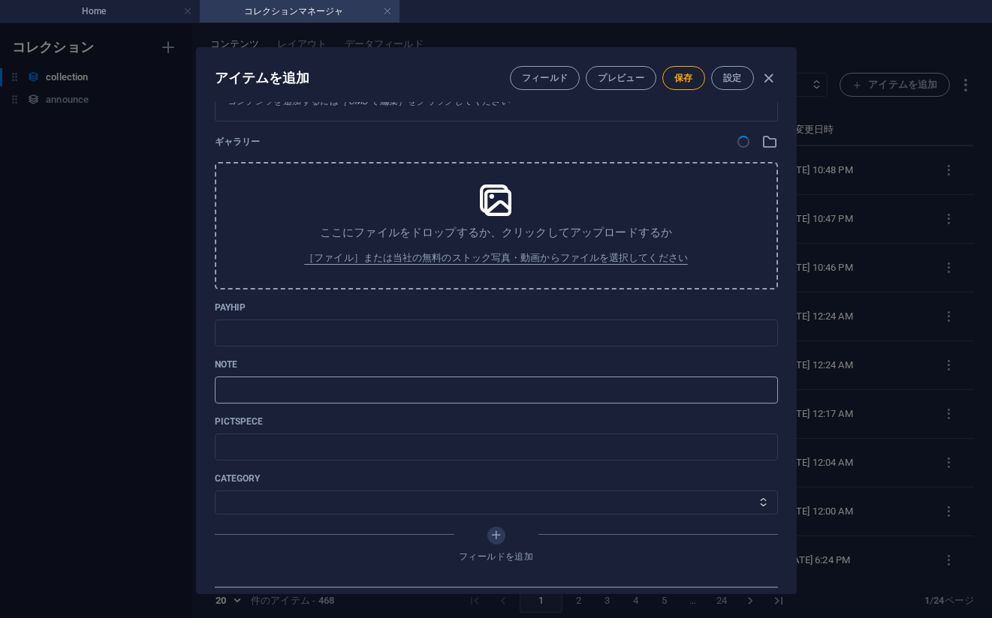
scroll to position [585, 0]
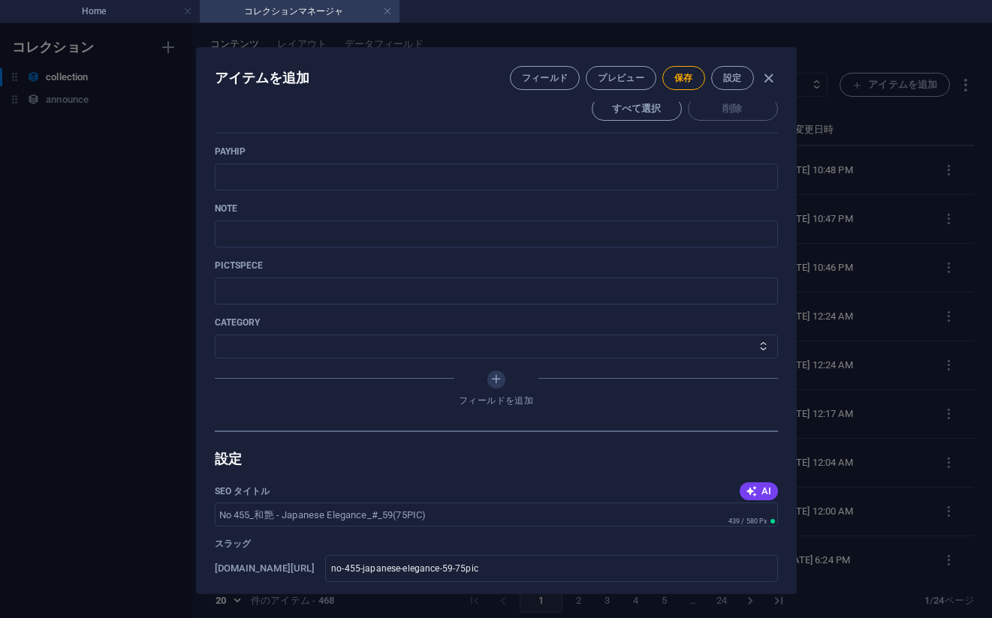
click at [753, 206] on p "note" at bounding box center [496, 209] width 563 height 12
click at [663, 179] on input "text" at bounding box center [496, 177] width 563 height 27
paste input "[URL][DOMAIN_NAME]"
type input "[URL][DOMAIN_NAME]"
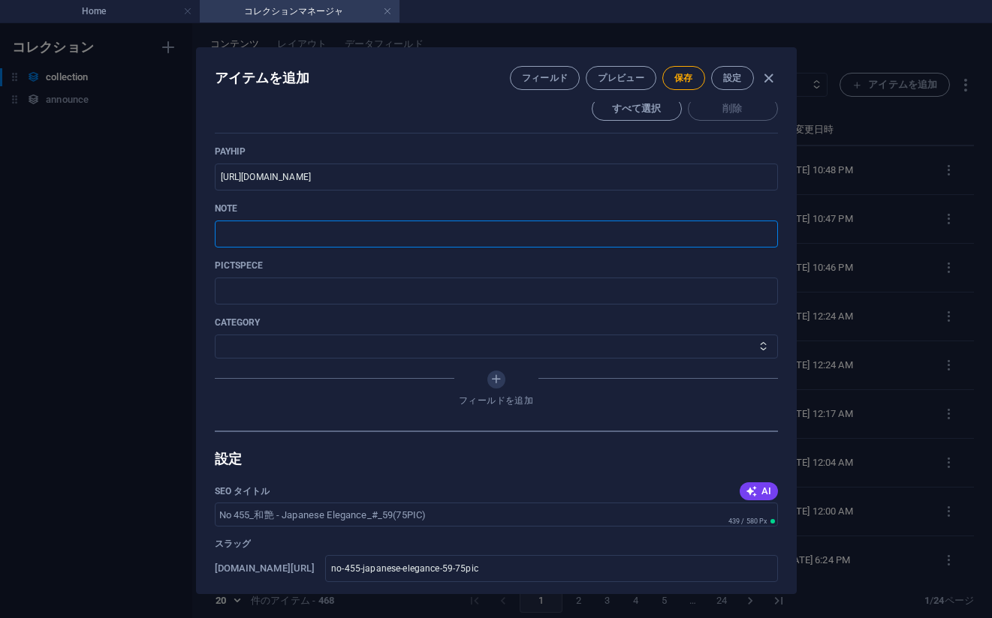
click at [634, 234] on input "text" at bounding box center [496, 234] width 563 height 27
paste input "[URL][DOMAIN_NAME]"
type input "[URL][DOMAIN_NAME]"
click at [283, 339] on select "その他 ジャマー_jammer レインコート_rain_coat ミリタリービキニ_military_bikini 体操選手_gymnast ドアの向こうのひ…" at bounding box center [496, 347] width 563 height 24
select select "和艶 - Japanese Elegance"
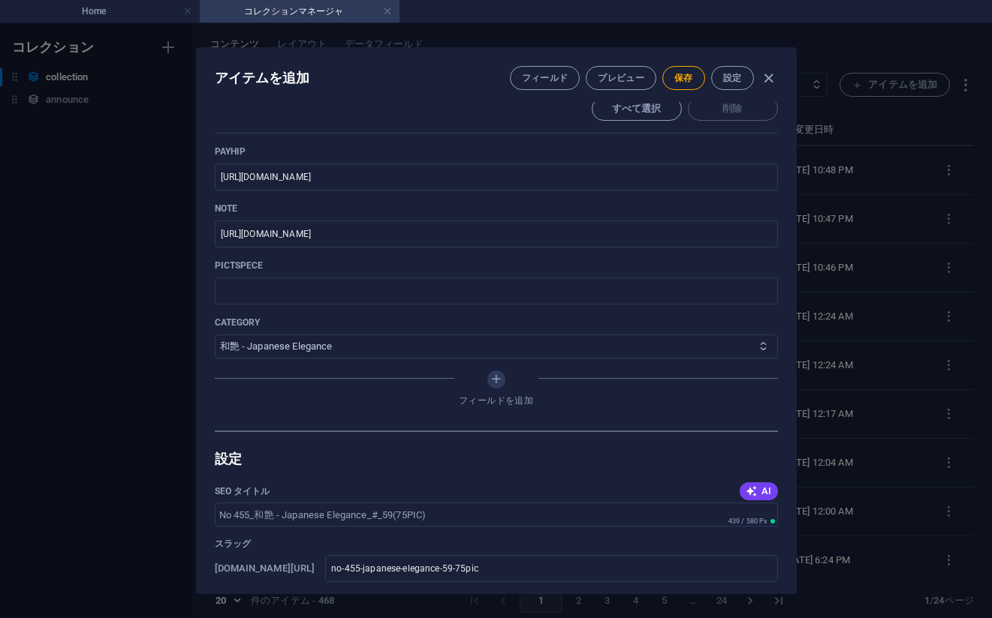
click at [215, 335] on select "その他 ジャマー_jammer レインコート_rain_coat ミリタリービキニ_military_bikini 体操選手_gymnast ドアの向こうのひ…" at bounding box center [496, 347] width 563 height 24
click at [676, 83] on span "保存" at bounding box center [683, 78] width 19 height 12
click at [912, 258] on div "アイテムを編集 フィールド プレビュー 保存 設定 Name No 455_[PERSON_NAME] - Japanese Elegance_#_59(75…" at bounding box center [496, 320] width 992 height 595
type input "no-455-japanese-elegance-59-75pic"
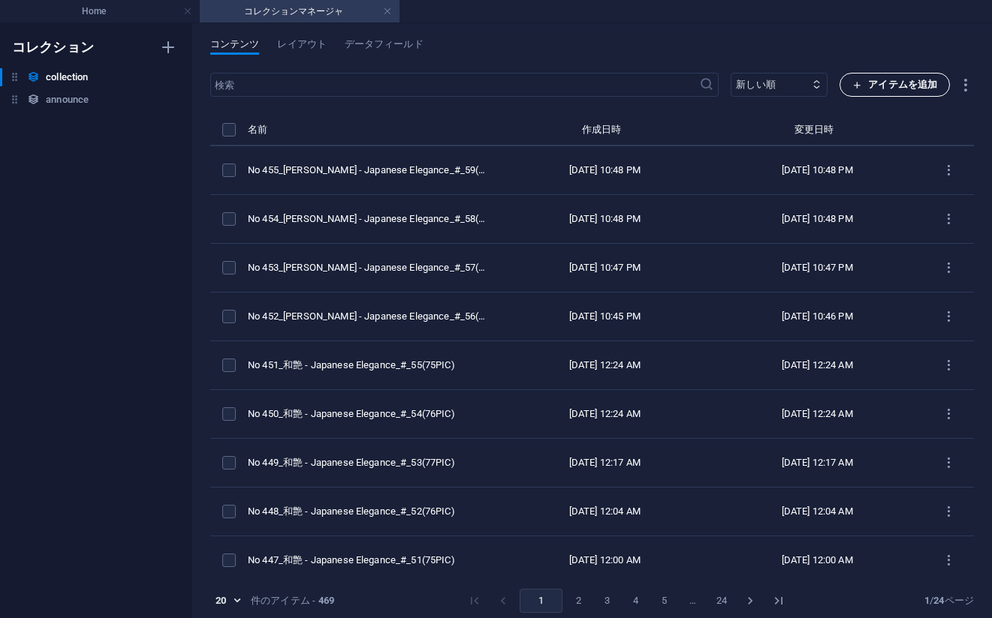
click at [873, 86] on span "アイテムを追加" at bounding box center [894, 85] width 85 height 18
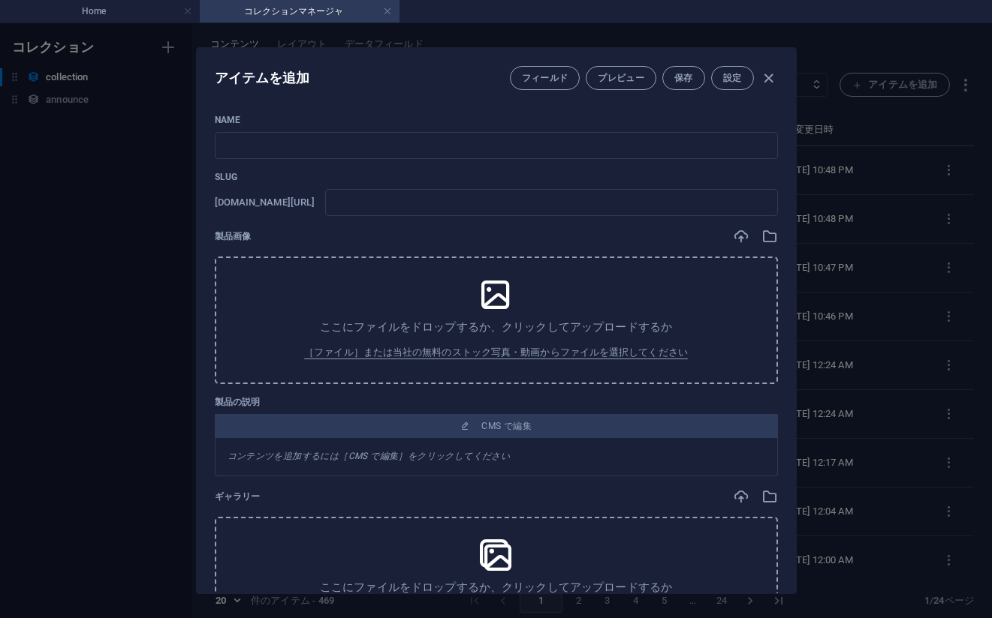
click at [720, 110] on div "Name ​ Slug [DOMAIN_NAME][URL] ​ 製品画像 ここにファイルをドロップするか、クリックしてアップロードするか ［ファイル］または…" at bounding box center [496, 348] width 599 height 492
click at [511, 149] on input "text" at bounding box center [496, 145] width 563 height 27
paste input "No 456_[PERSON_NAME] - Japanese Elegance_#_60(75PIC)"
type input "No 456_[PERSON_NAME] - Japanese Elegance_#_60(75PIC)"
type input "no-456-japanese-elegance-60-75pic"
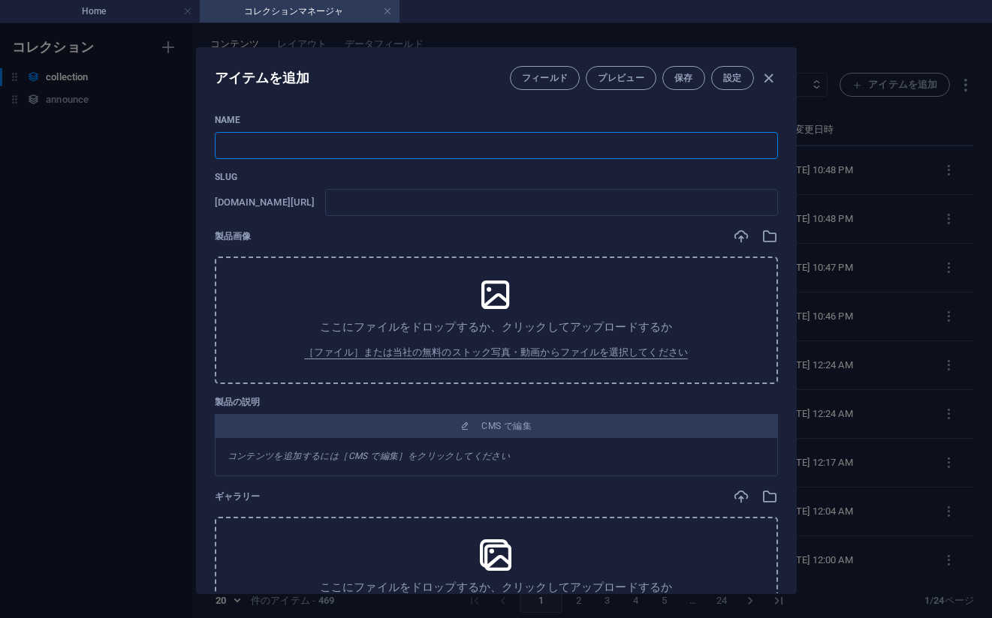
type input "no-456-japanese-elegance-60-75pic"
type input "No 456_[PERSON_NAME] - Japanese Elegance_#_60(75PIC)"
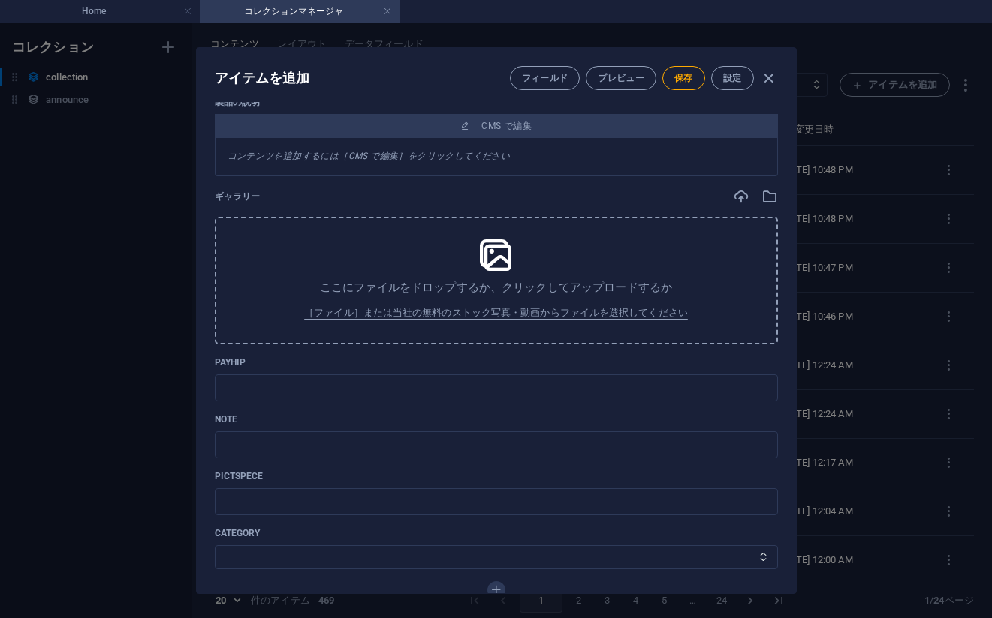
scroll to position [360, 0]
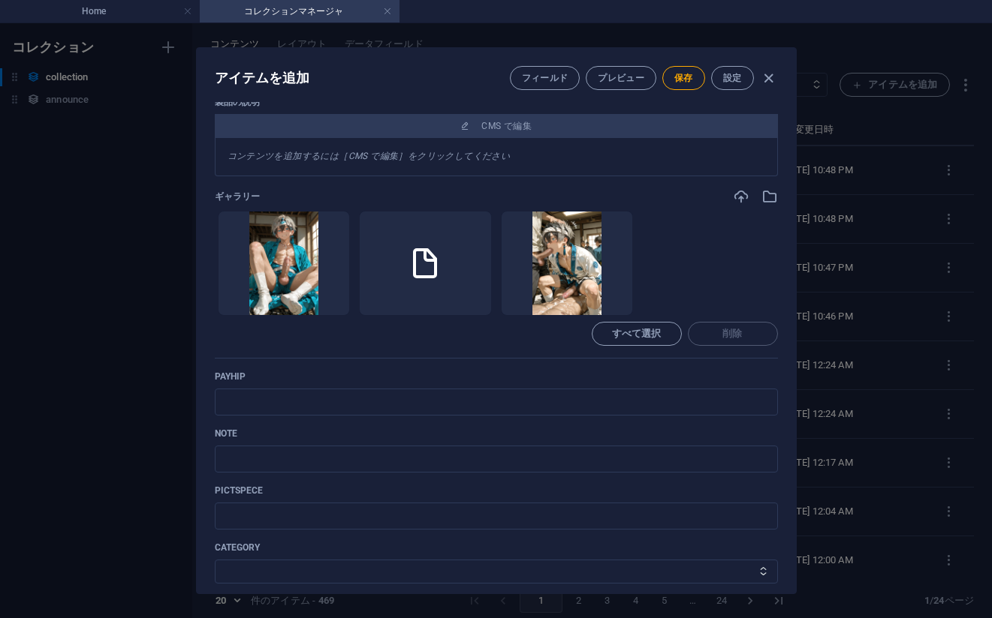
click at [720, 264] on ul "ここにファイルをドロップすると、すぐにアップロードされます" at bounding box center [496, 263] width 563 height 105
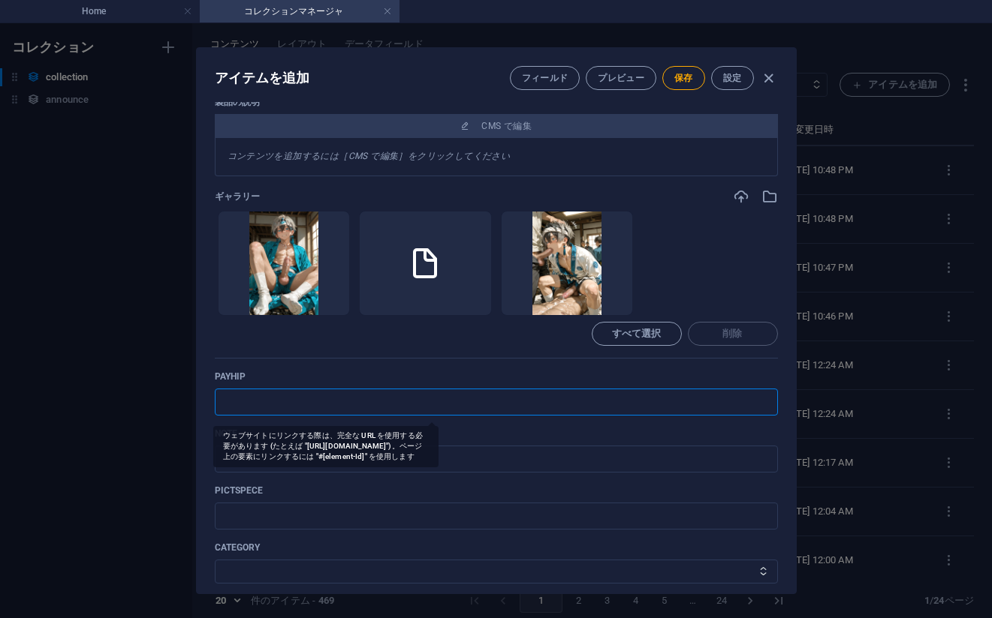
click at [356, 411] on input "text" at bounding box center [496, 402] width 563 height 27
paste input "[URL][DOMAIN_NAME]"
type input "[URL][DOMAIN_NAME]"
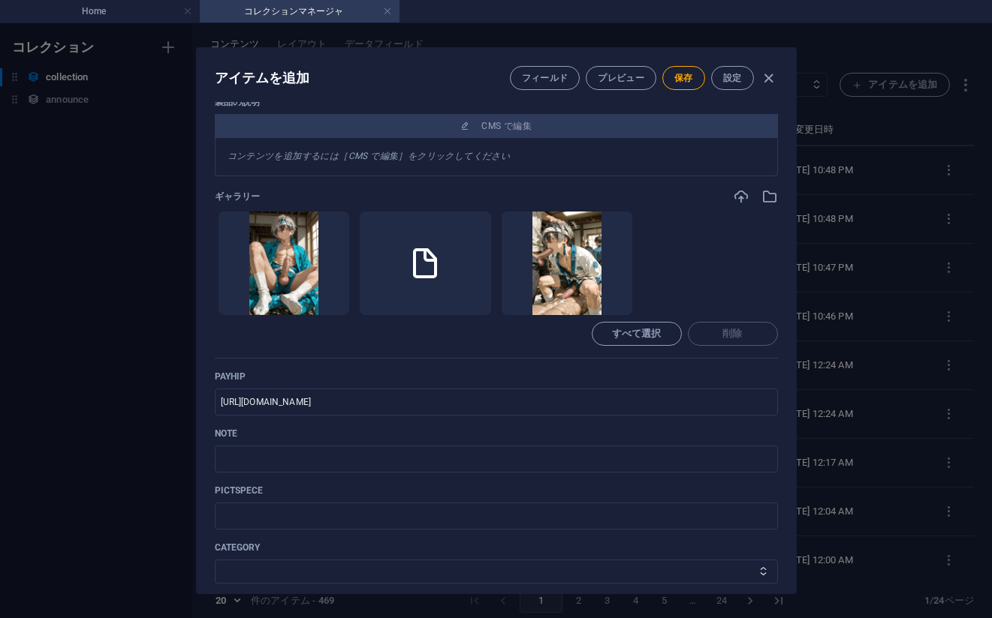
click at [699, 374] on p "payhip" at bounding box center [496, 377] width 563 height 12
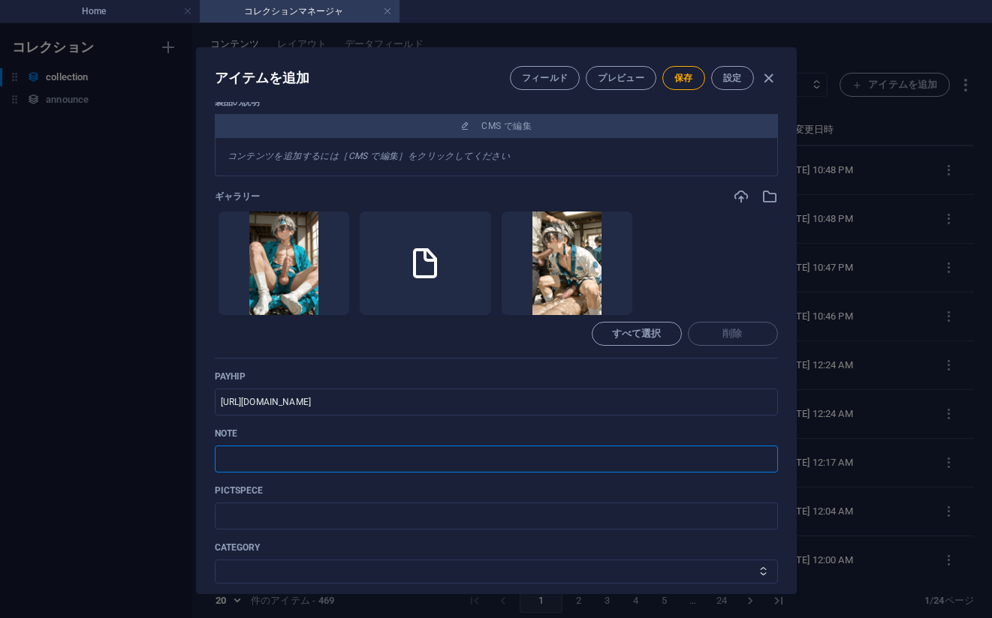
click at [411, 451] on input "text" at bounding box center [496, 459] width 563 height 27
paste input "[URL][DOMAIN_NAME]"
type input "[URL][DOMAIN_NAME]"
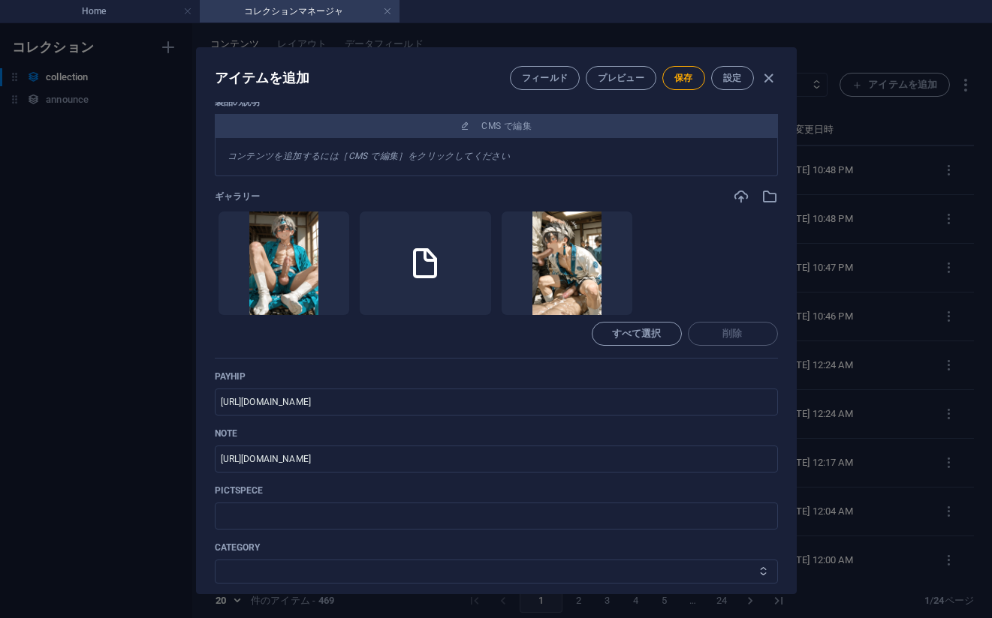
click at [334, 570] on select "その他 ジャマー_jammer レインコート_rain_coat ミリタリービキニ_military_bikini 体操選手_gymnast ドアの向こうのひ…" at bounding box center [496, 572] width 563 height 24
select select "和艶 - Japanese Elegance"
click at [215, 560] on select "その他 ジャマー_jammer レインコート_rain_coat ミリタリービキニ_military_bikini 体操選手_gymnast ドアの向こうのひ…" at bounding box center [496, 572] width 563 height 24
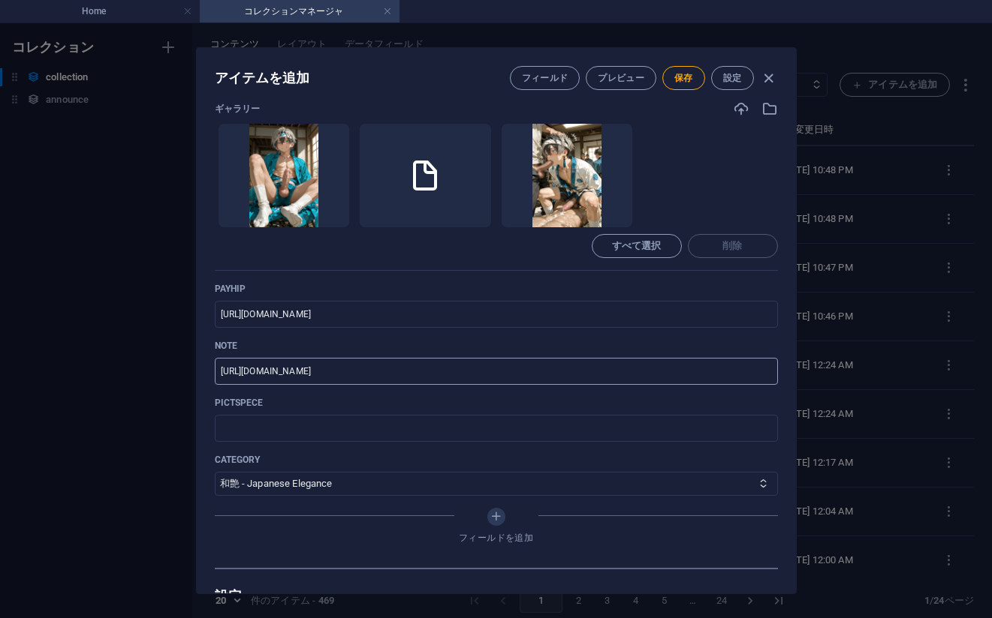
scroll to position [435, 0]
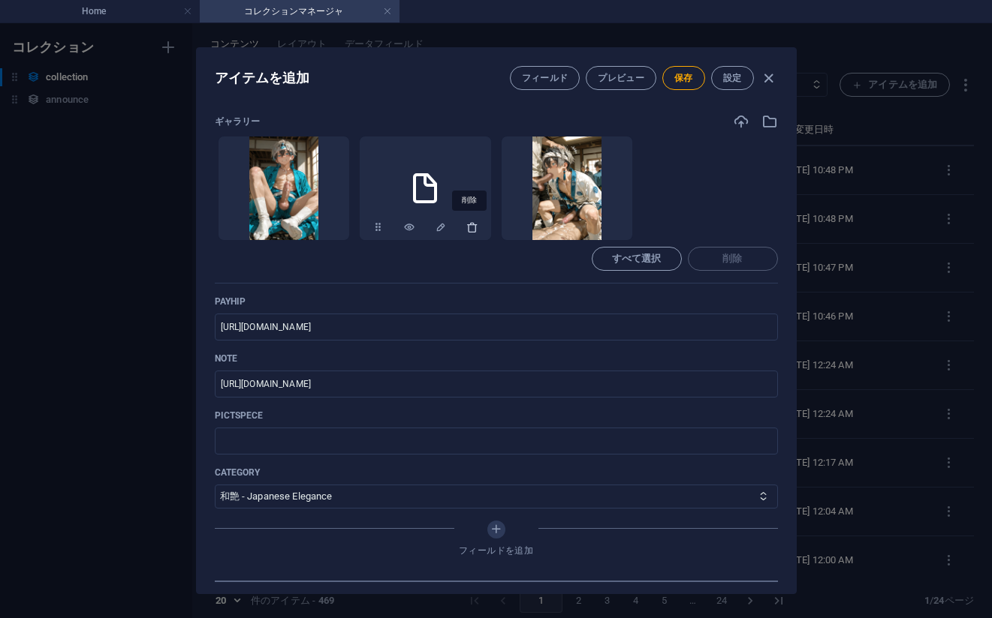
click at [466, 227] on icon "button" at bounding box center [472, 227] width 12 height 12
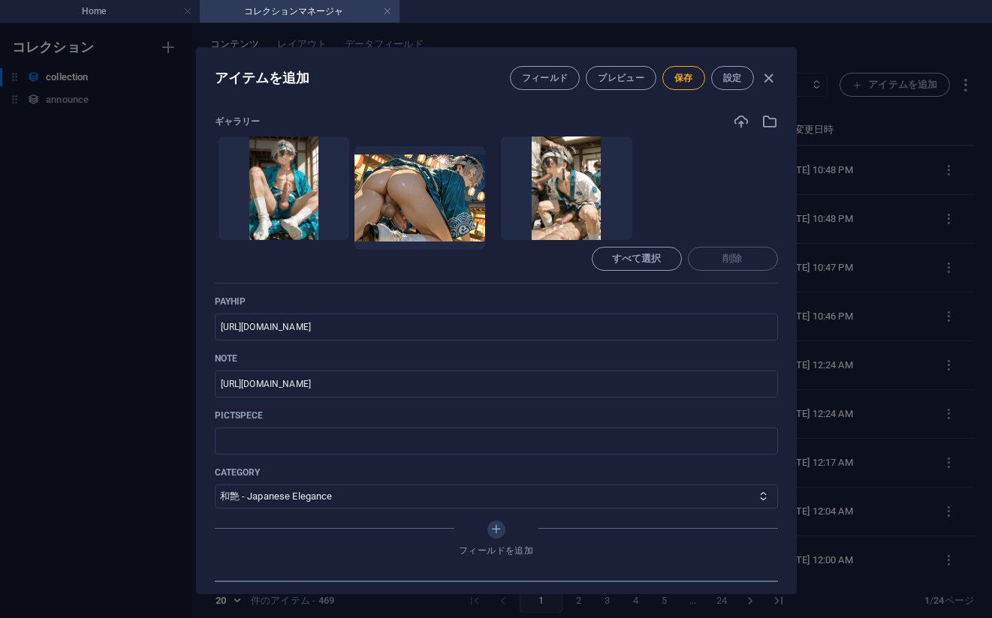
drag, startPoint x: 543, startPoint y: 191, endPoint x: 387, endPoint y: 197, distance: 156.2
click at [387, 197] on ul "ここにファイルをドロップすると、すぐにアップロードされます" at bounding box center [496, 188] width 563 height 105
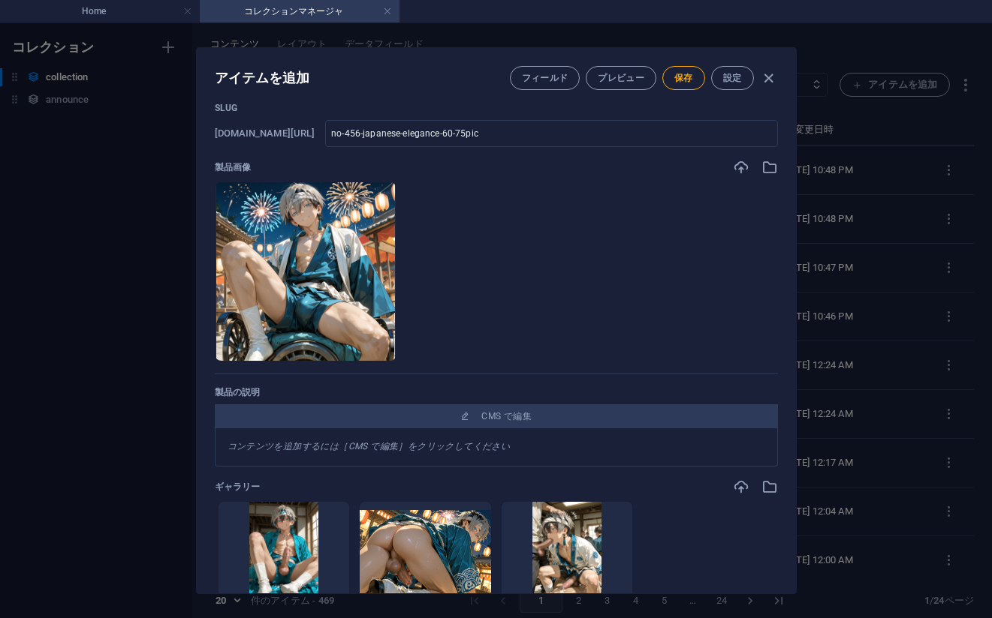
scroll to position [0, 0]
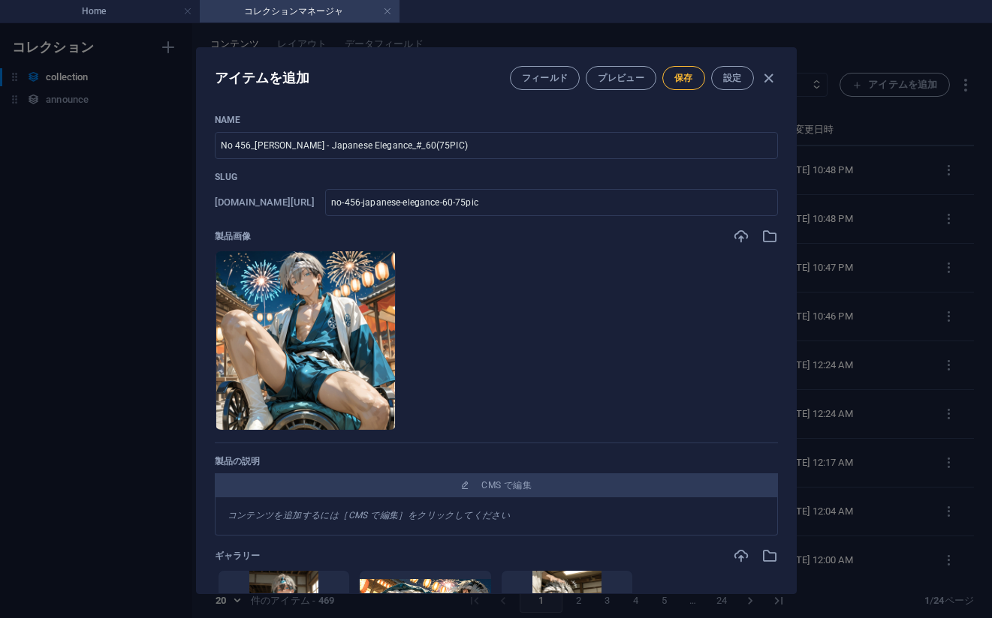
click at [681, 81] on span "保存" at bounding box center [683, 78] width 19 height 12
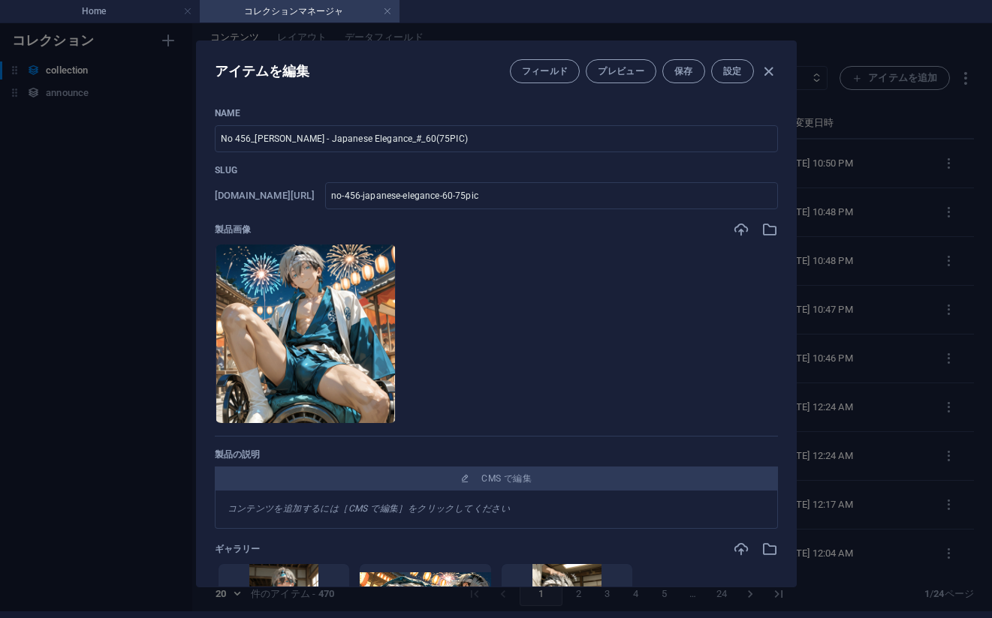
click at [877, 256] on div "アイテムを編集 フィールド プレビュー 保存 設定 Name No 456_[PERSON_NAME] - Japanese Elegance_#_60(75…" at bounding box center [496, 314] width 992 height 595
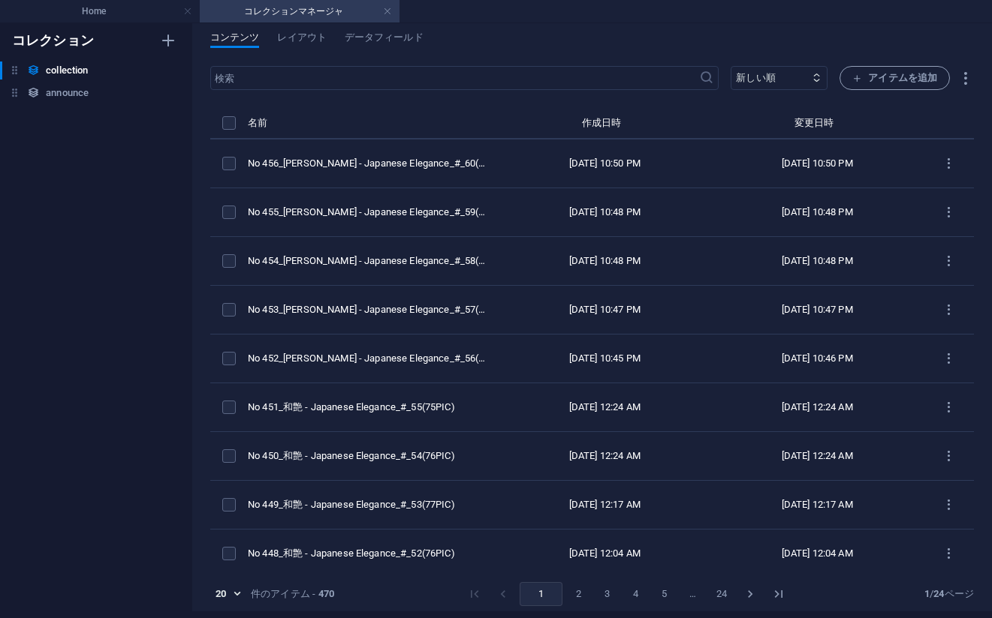
type input "no-456-japanese-elegance-60-75pic"
click at [108, 13] on h4 "Home" at bounding box center [100, 11] width 200 height 17
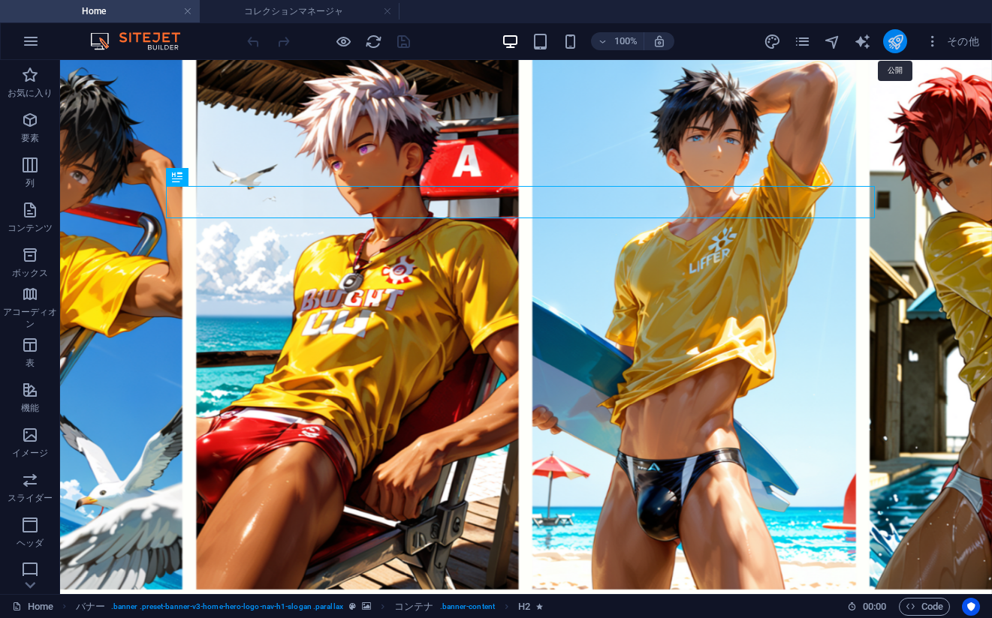
click at [892, 44] on icon "publish" at bounding box center [894, 41] width 17 height 17
